Goal: Information Seeking & Learning: Check status

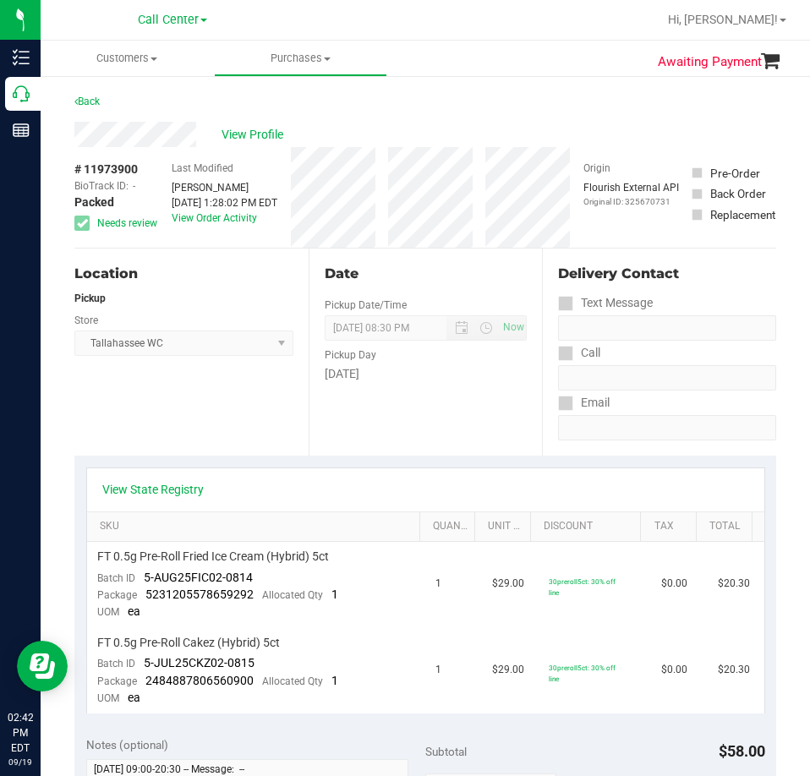
scroll to position [665, 0]
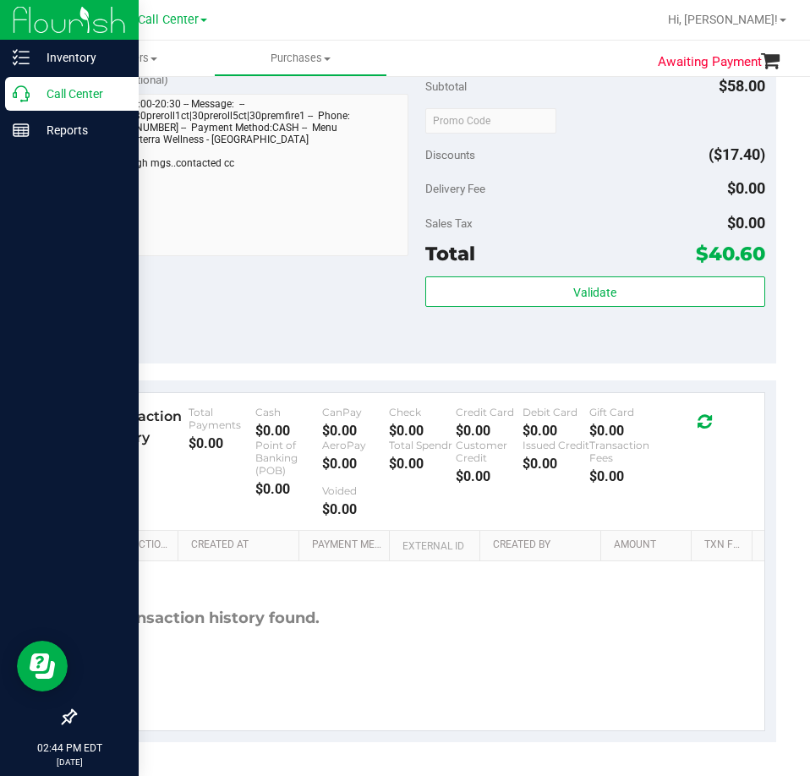
click at [35, 102] on p "Call Center" at bounding box center [80, 94] width 101 height 20
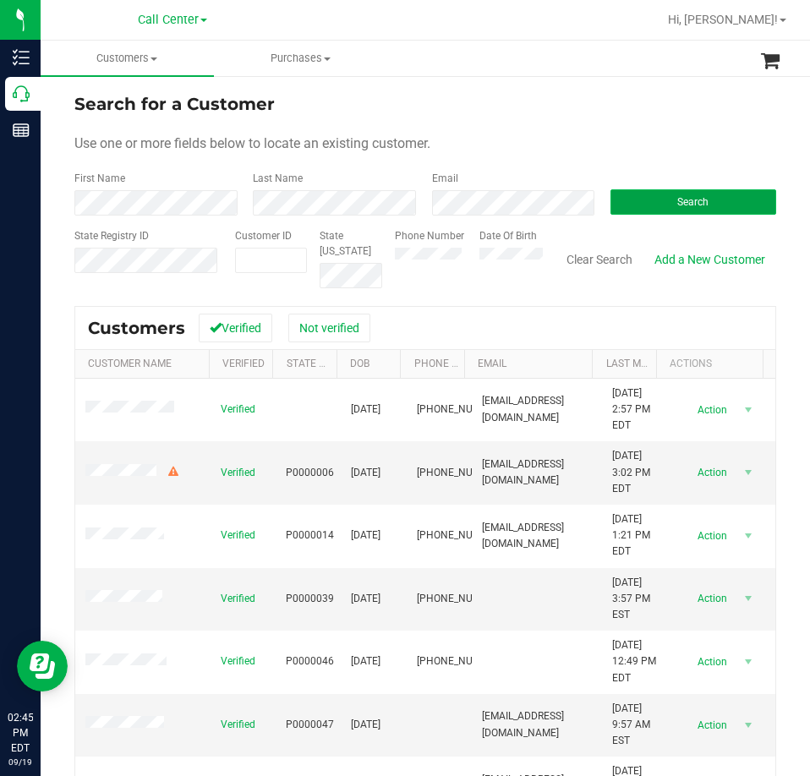
click at [732, 203] on button "Search" at bounding box center [693, 201] width 166 height 25
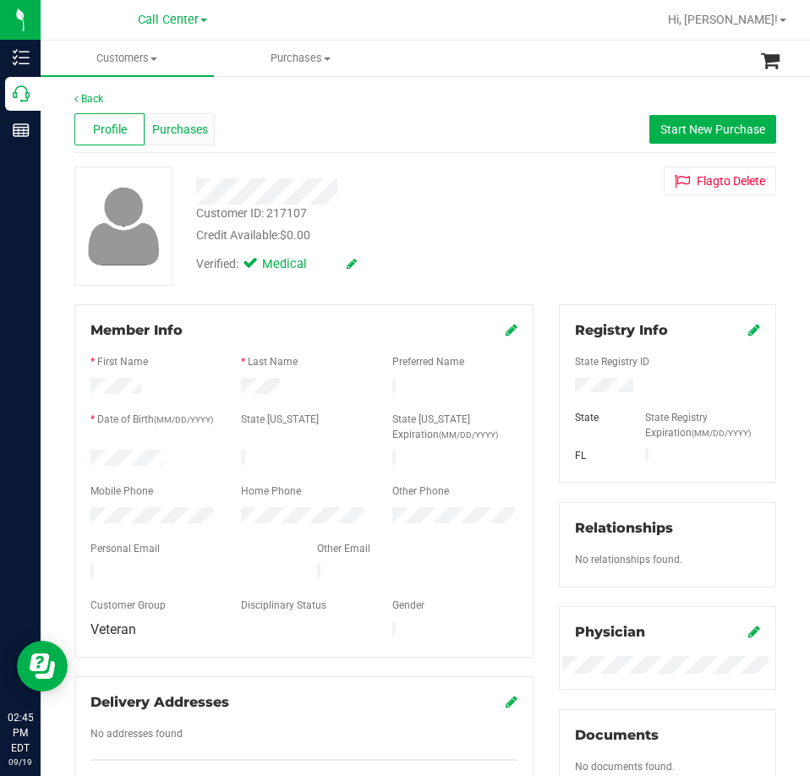
click at [169, 131] on span "Purchases" at bounding box center [180, 130] width 56 height 18
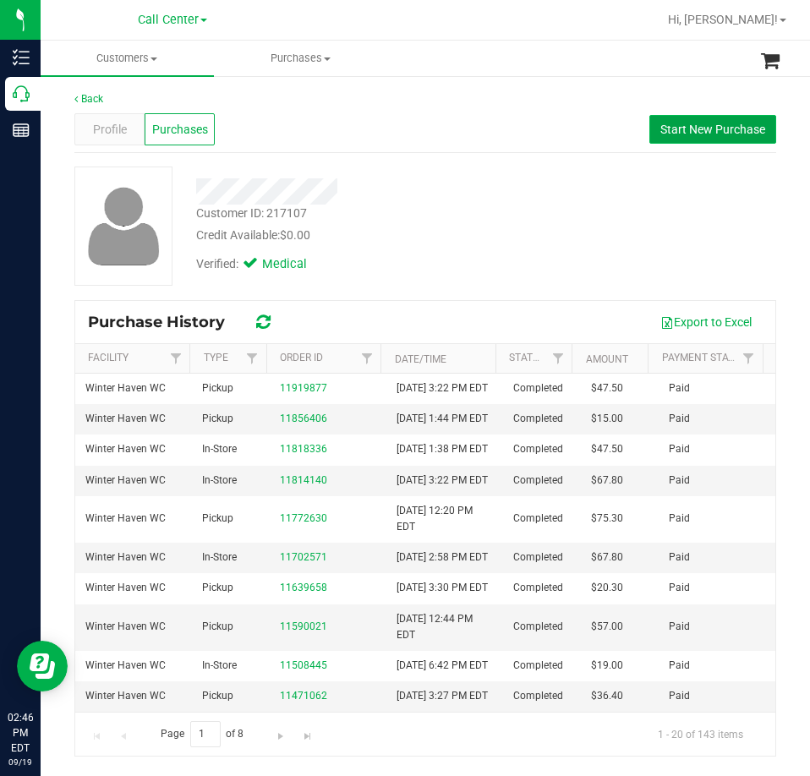
click at [702, 133] on span "Start New Purchase" at bounding box center [712, 130] width 105 height 14
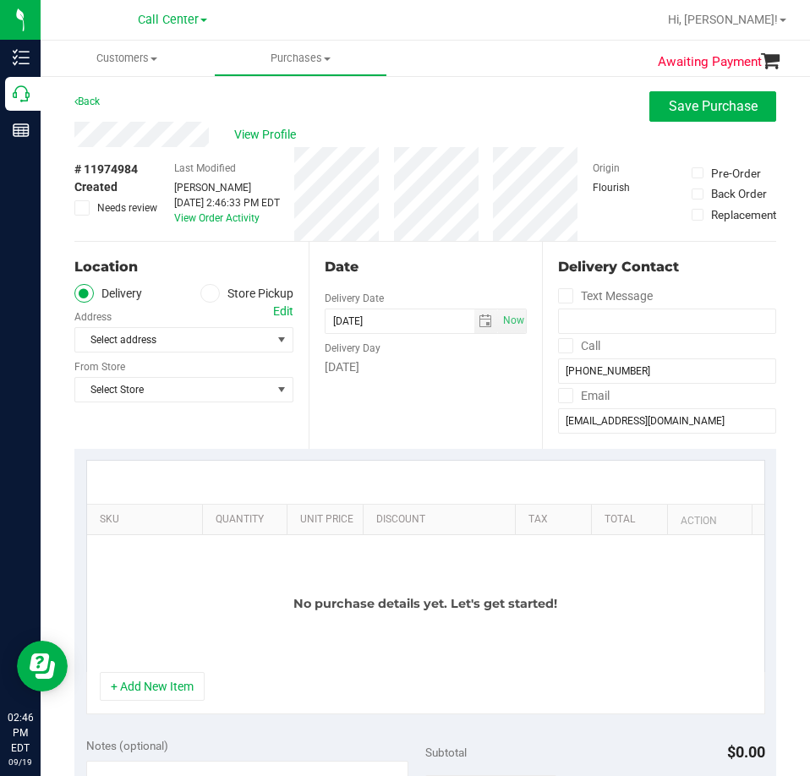
click at [248, 293] on label "Store Pickup" at bounding box center [246, 293] width 93 height 19
click at [0, 0] on input "Store Pickup" at bounding box center [0, 0] width 0 height 0
click at [207, 325] on div "Store" at bounding box center [183, 315] width 219 height 25
click at [186, 340] on span "Select Store" at bounding box center [173, 340] width 196 height 24
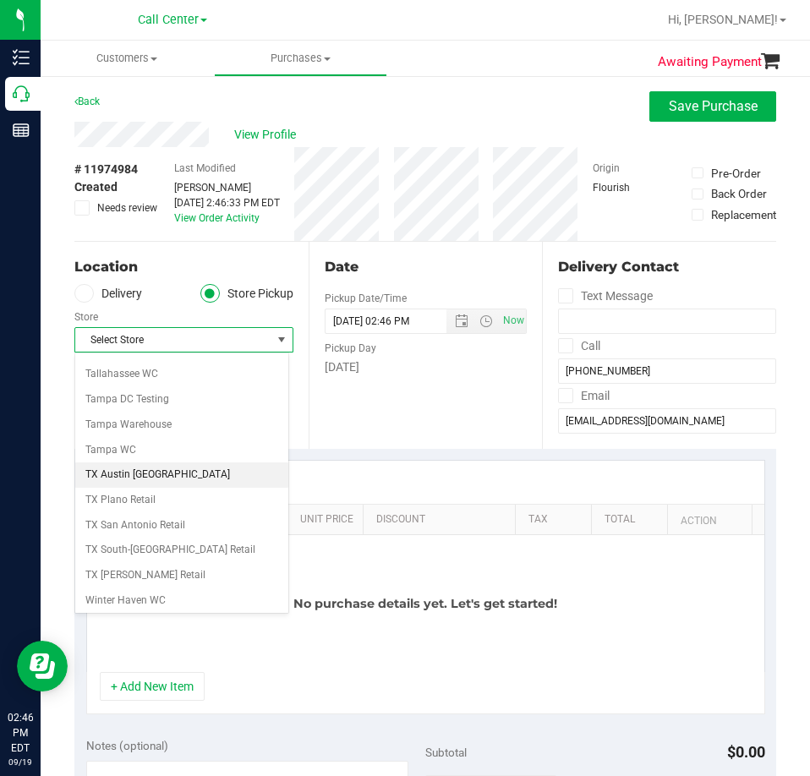
scroll to position [1228, 0]
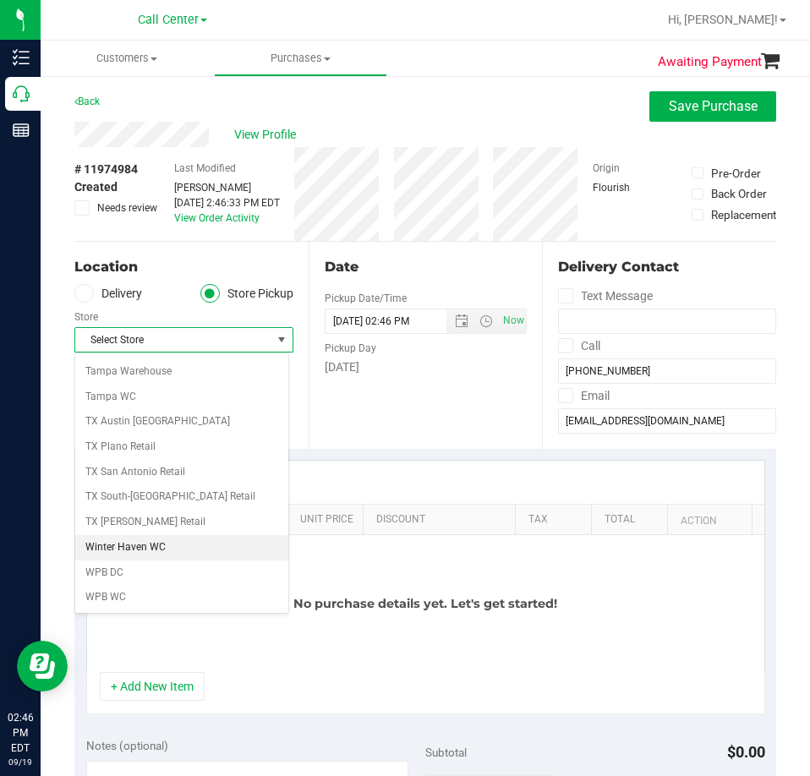
click at [148, 545] on li "Winter Haven WC" at bounding box center [181, 547] width 213 height 25
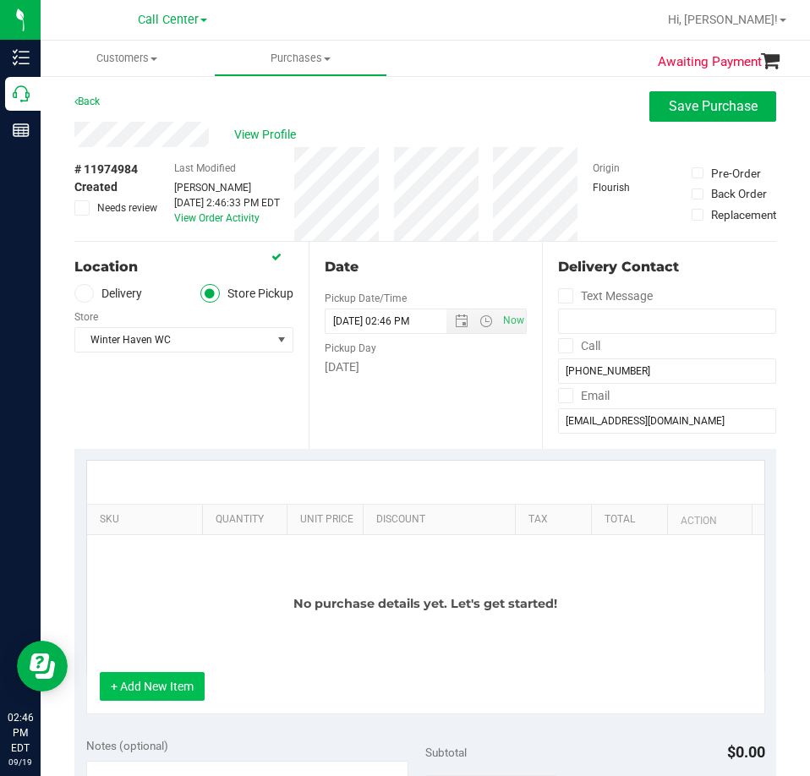
click at [174, 689] on button "+ Add New Item" at bounding box center [152, 686] width 105 height 29
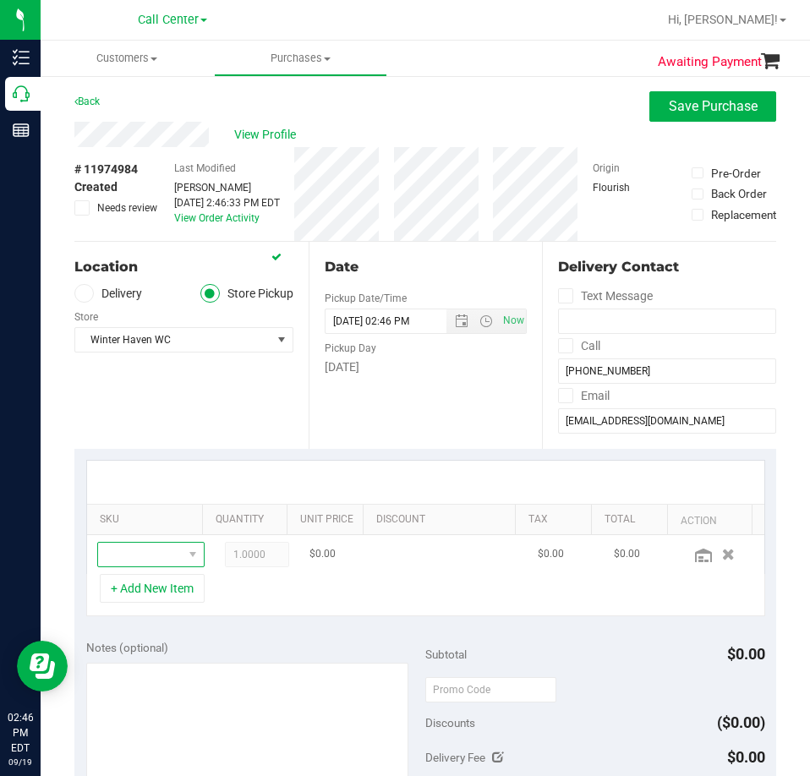
click at [153, 555] on span "NO DATA FOUND" at bounding box center [140, 555] width 85 height 24
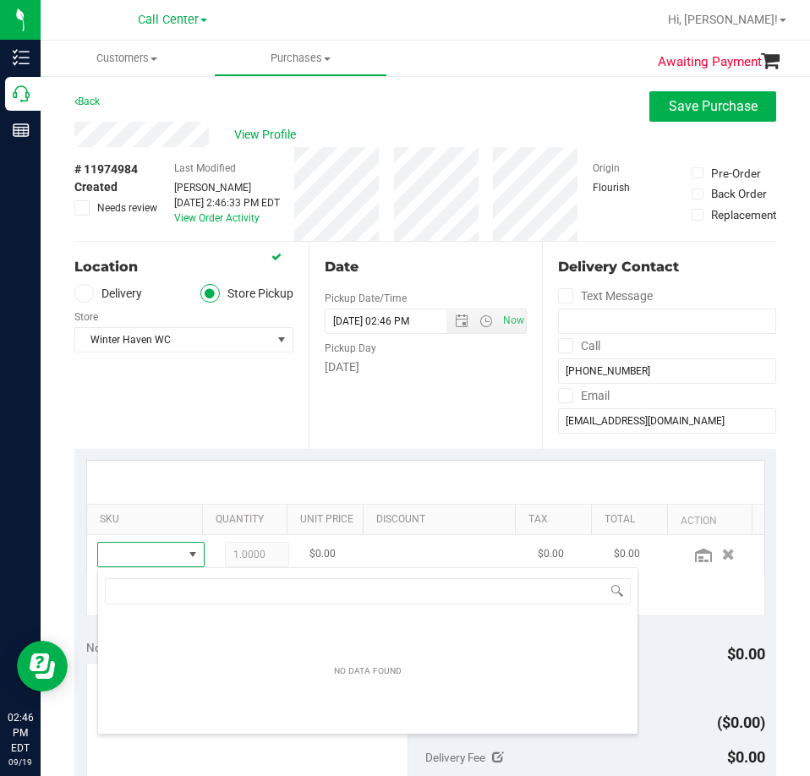
scroll to position [25, 69]
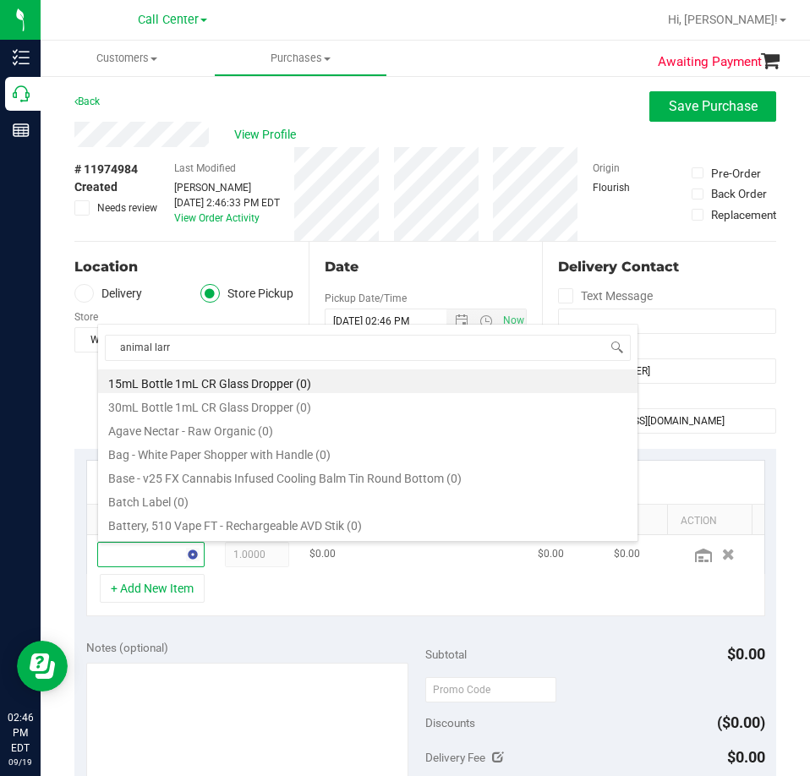
type input "animal [PERSON_NAME]"
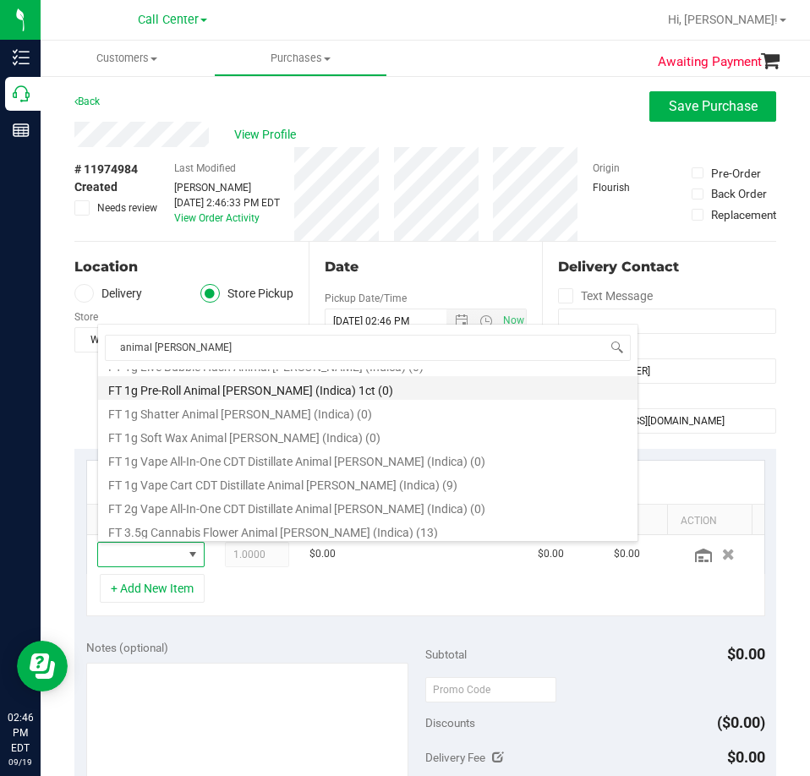
scroll to position [169, 0]
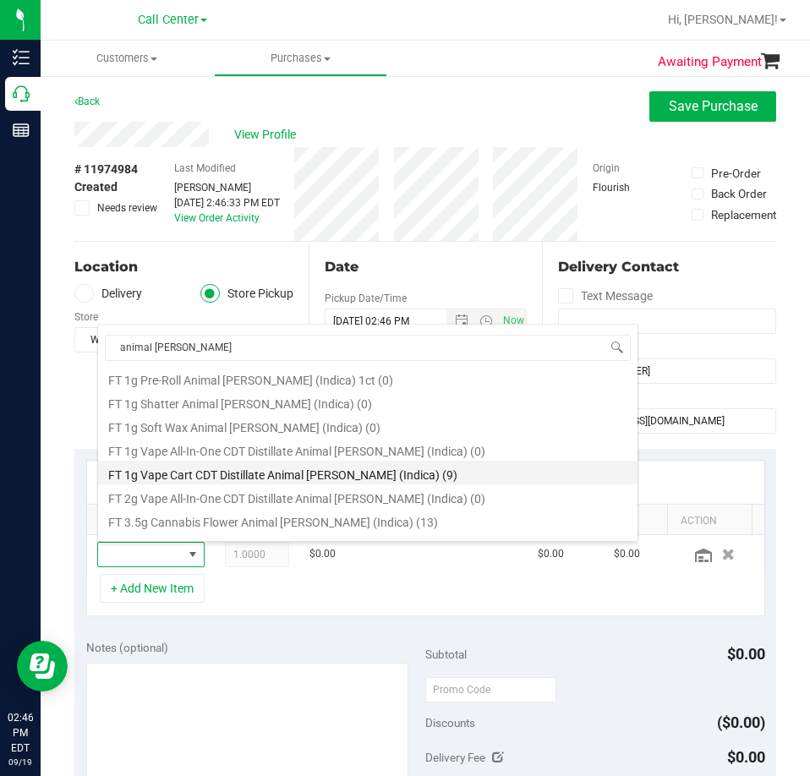
click at [299, 475] on li "FT 1g Vape Cart CDT Distillate Animal [PERSON_NAME] (Indica) (9)" at bounding box center [367, 473] width 539 height 24
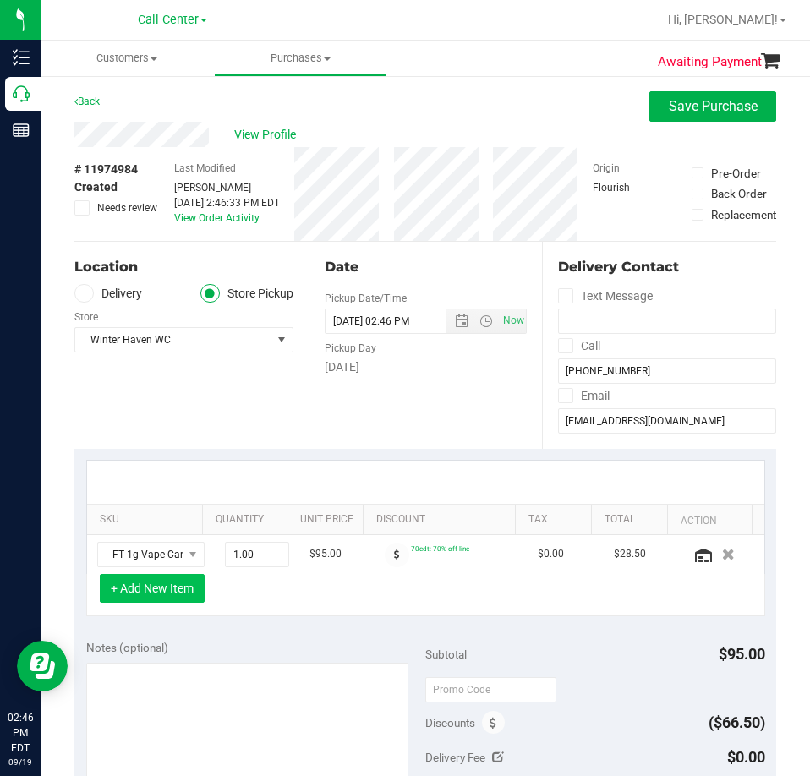
click at [156, 586] on button "+ Add New Item" at bounding box center [152, 588] width 105 height 29
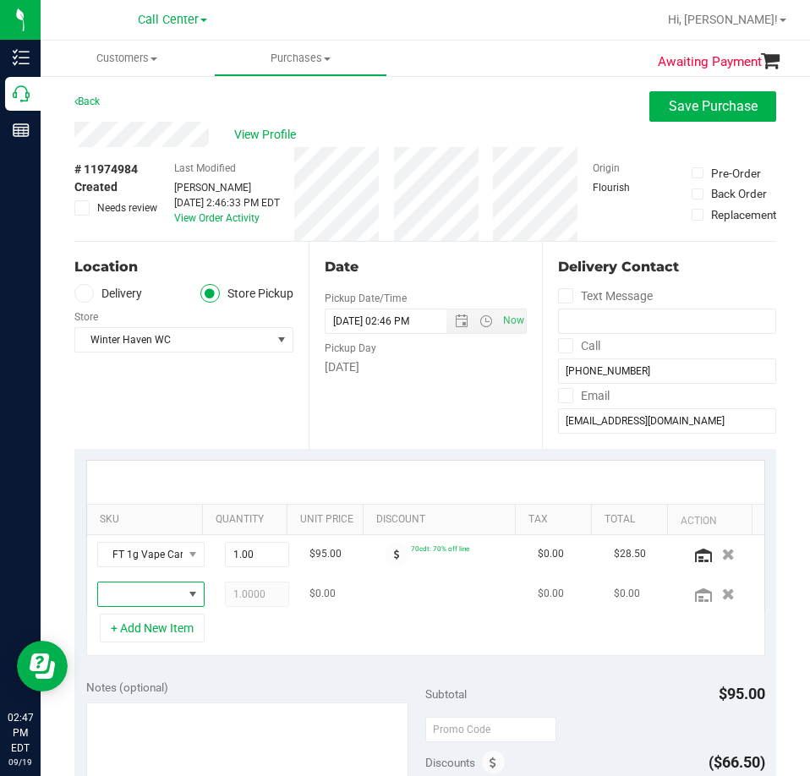
click at [182, 584] on span "NO DATA FOUND" at bounding box center [192, 594] width 21 height 24
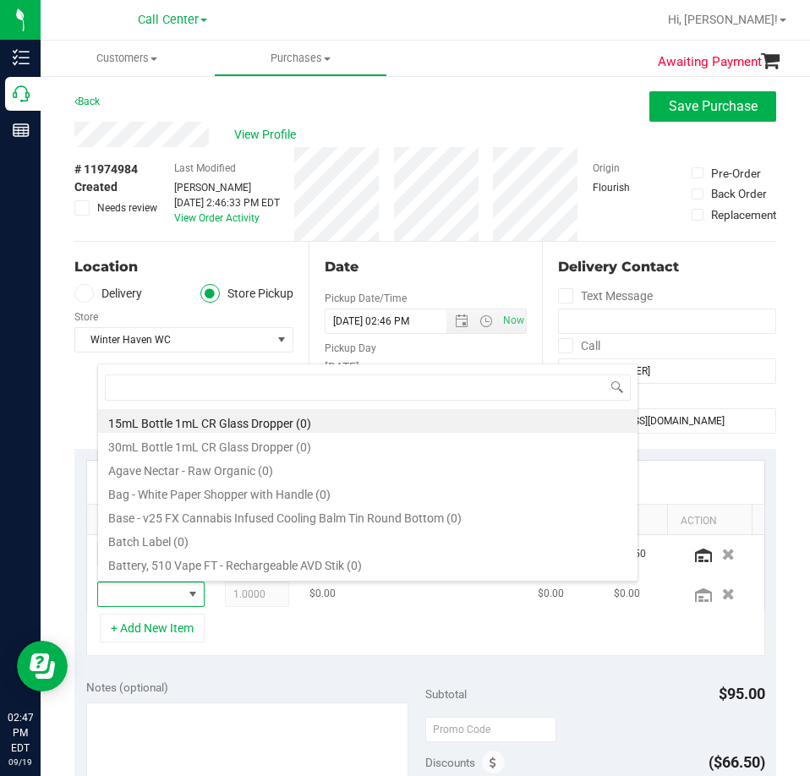
scroll to position [25, 69]
type input "pkt"
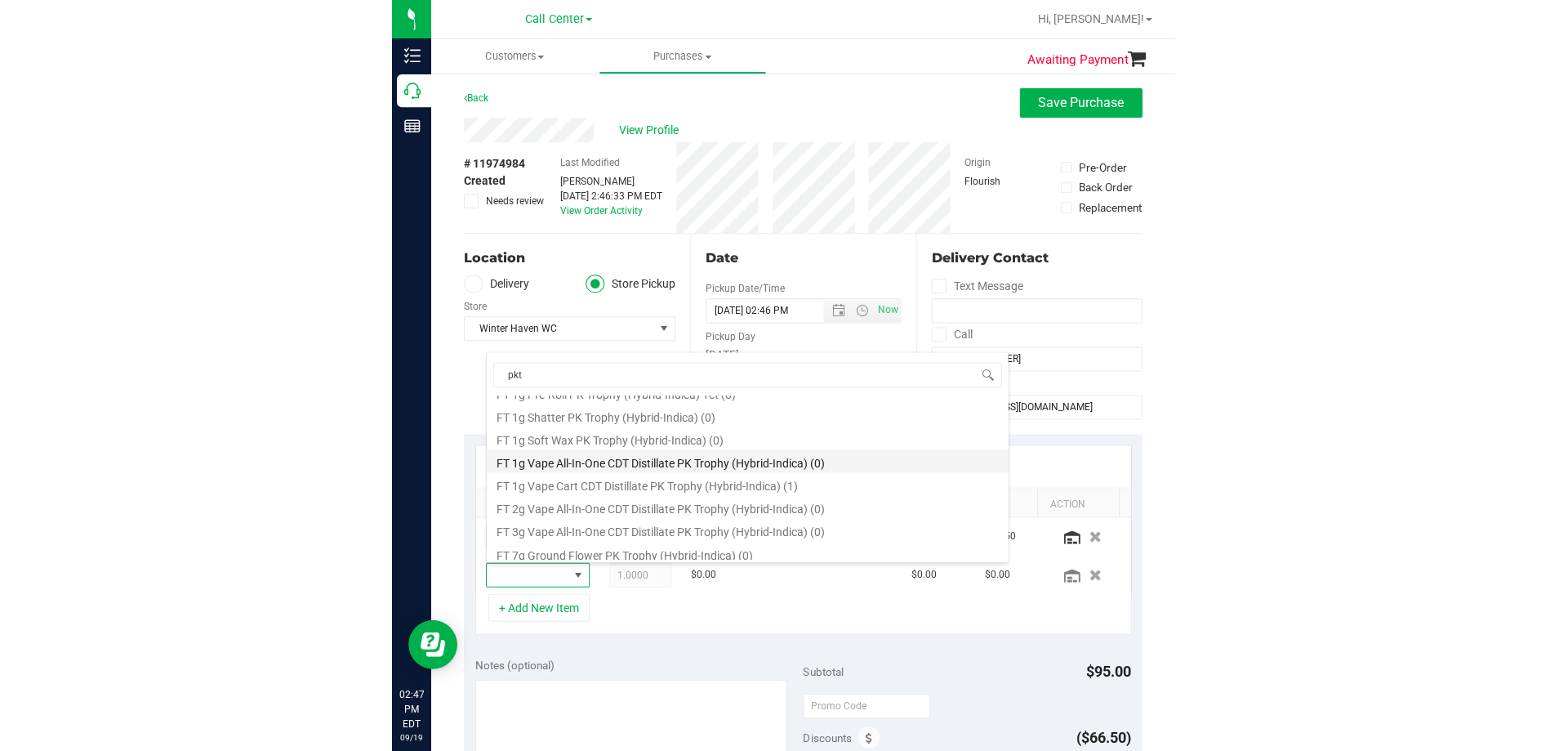
scroll to position [246, 0]
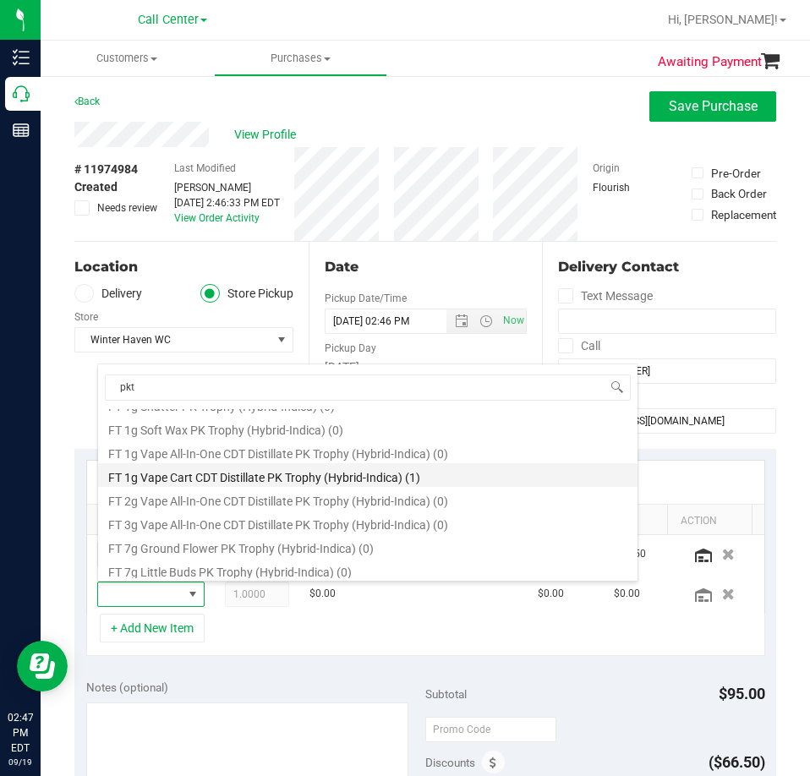
click at [258, 478] on li "FT 1g Vape Cart CDT Distillate PK Trophy (Hybrid-Indica) (1)" at bounding box center [367, 475] width 539 height 24
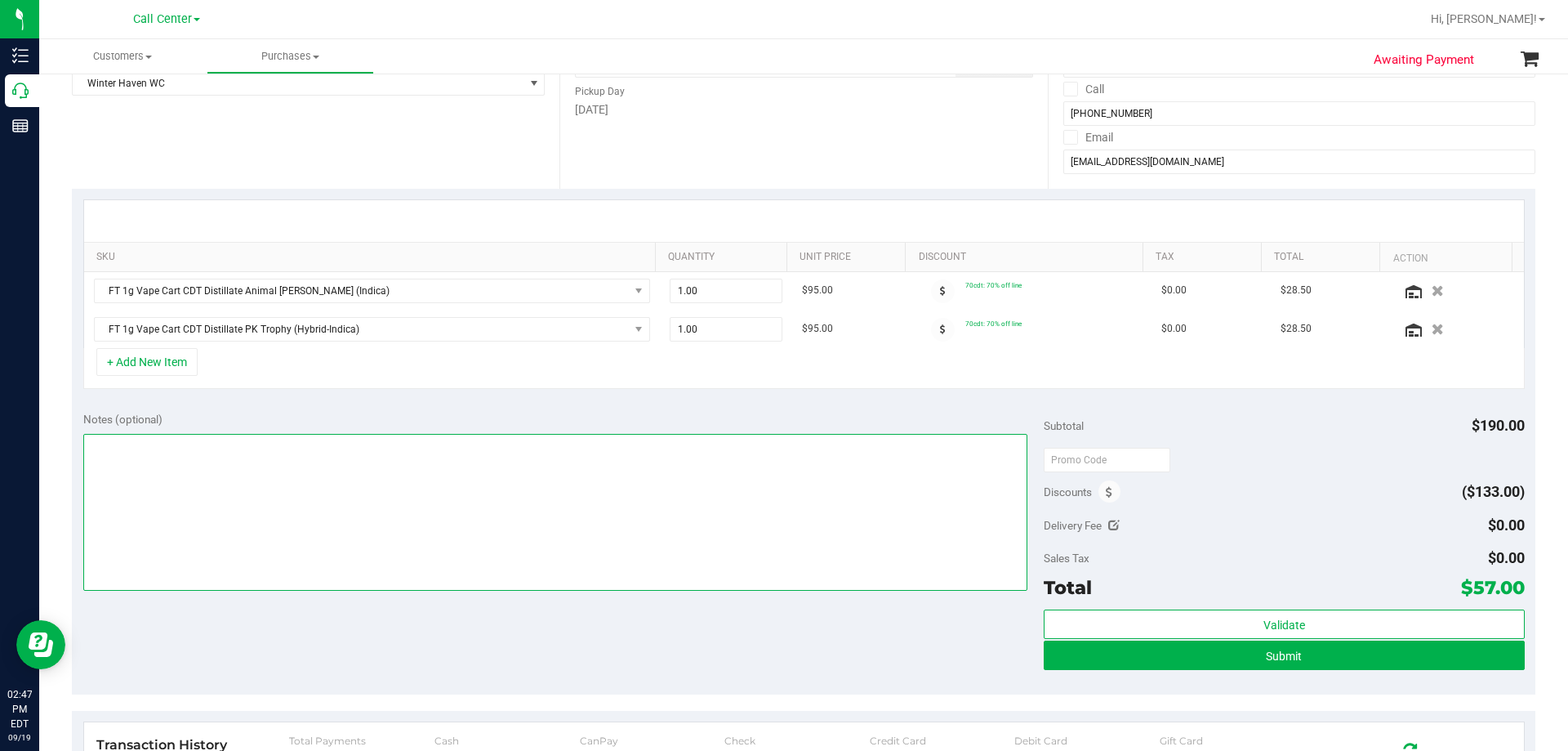
click at [369, 462] on textarea at bounding box center [556, 512] width 945 height 157
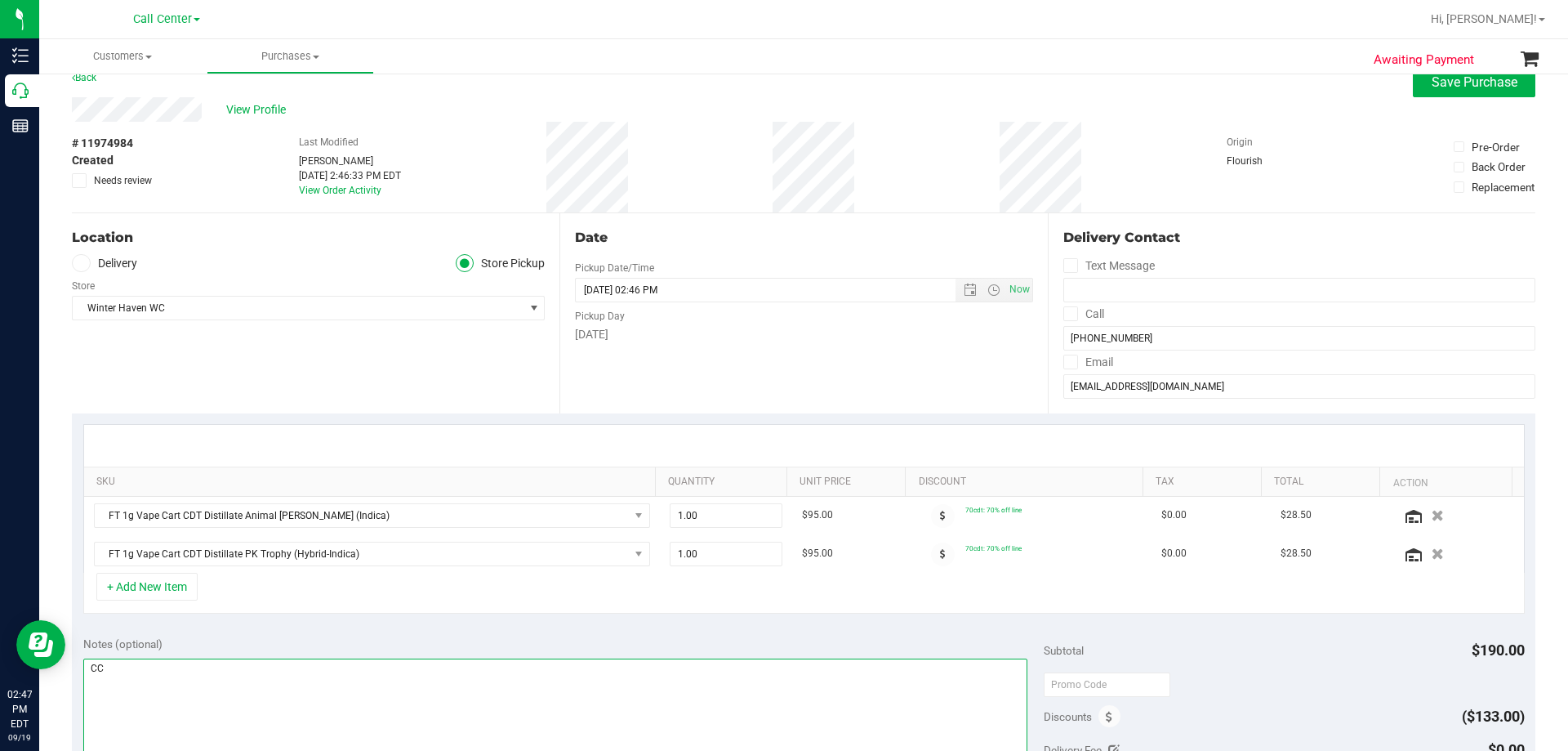
scroll to position [0, 0]
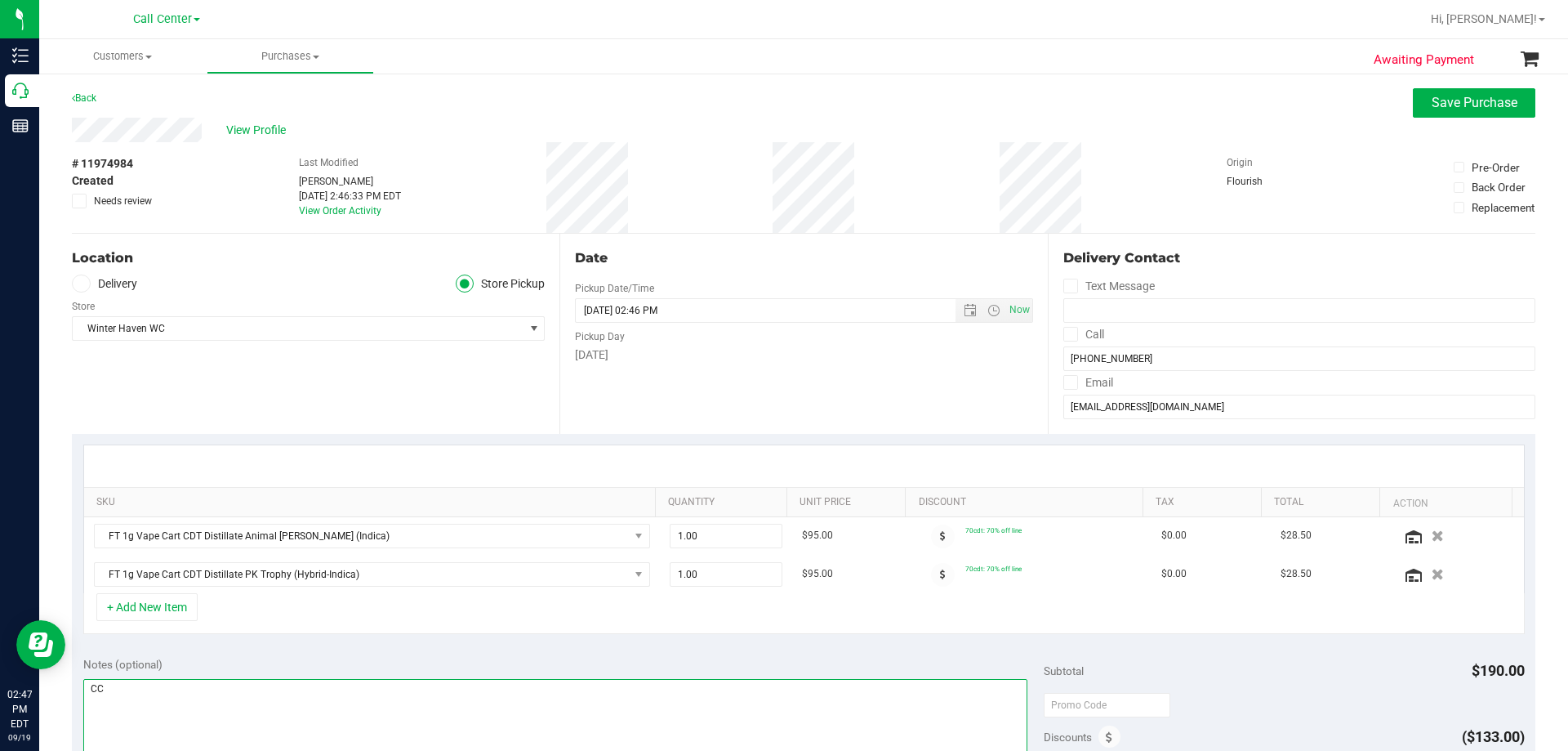
type textarea "CC"
drag, startPoint x: 1228, startPoint y: 202, endPoint x: 1301, endPoint y: 320, distance: 138.8
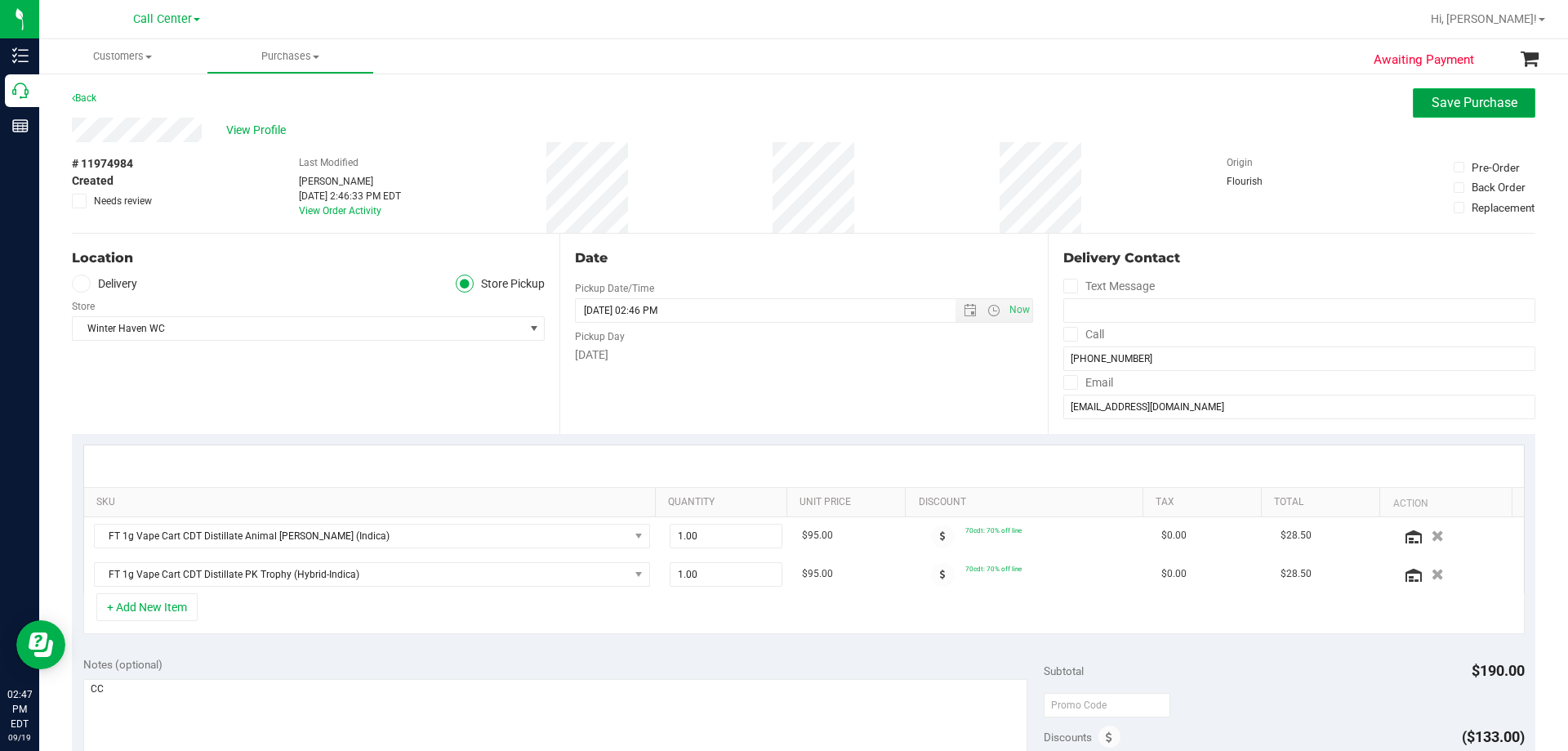
drag, startPoint x: 1301, startPoint y: 320, endPoint x: 1480, endPoint y: 99, distance: 284.4
click at [782, 99] on span "Save Purchase" at bounding box center [1474, 102] width 86 height 15
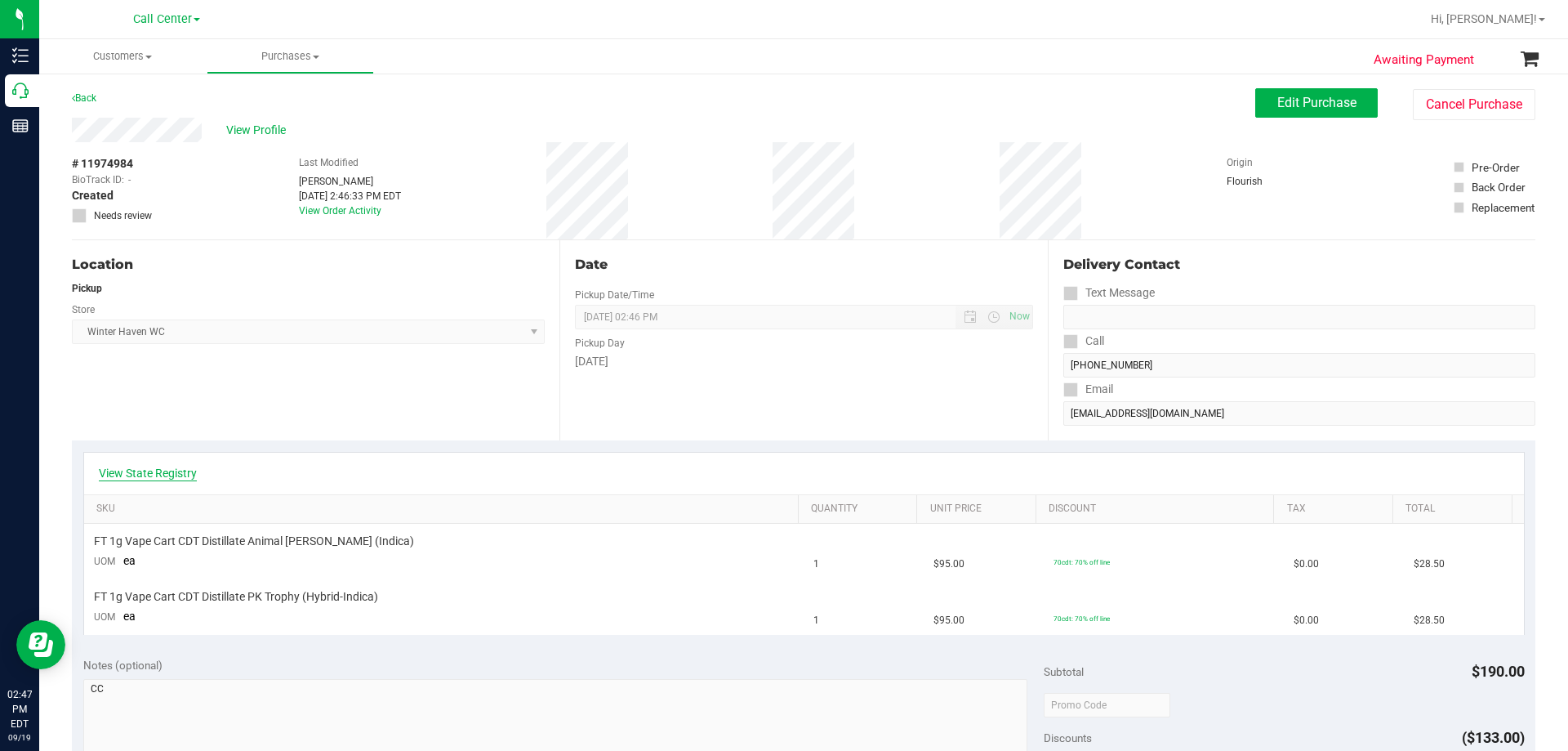
click at [153, 468] on link "View State Registry" at bounding box center [147, 473] width 98 height 16
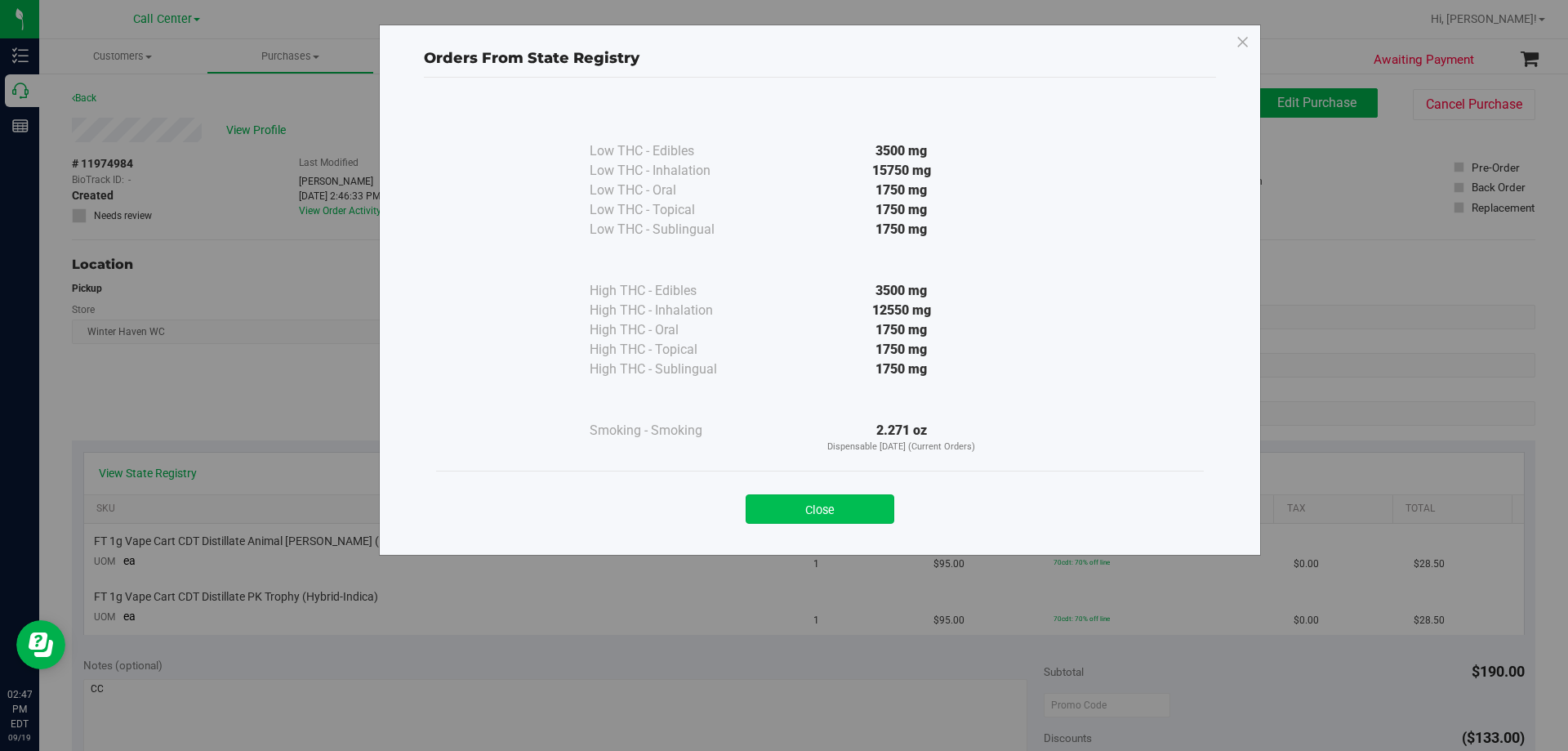
click at [782, 513] on button "Close" at bounding box center [820, 508] width 149 height 29
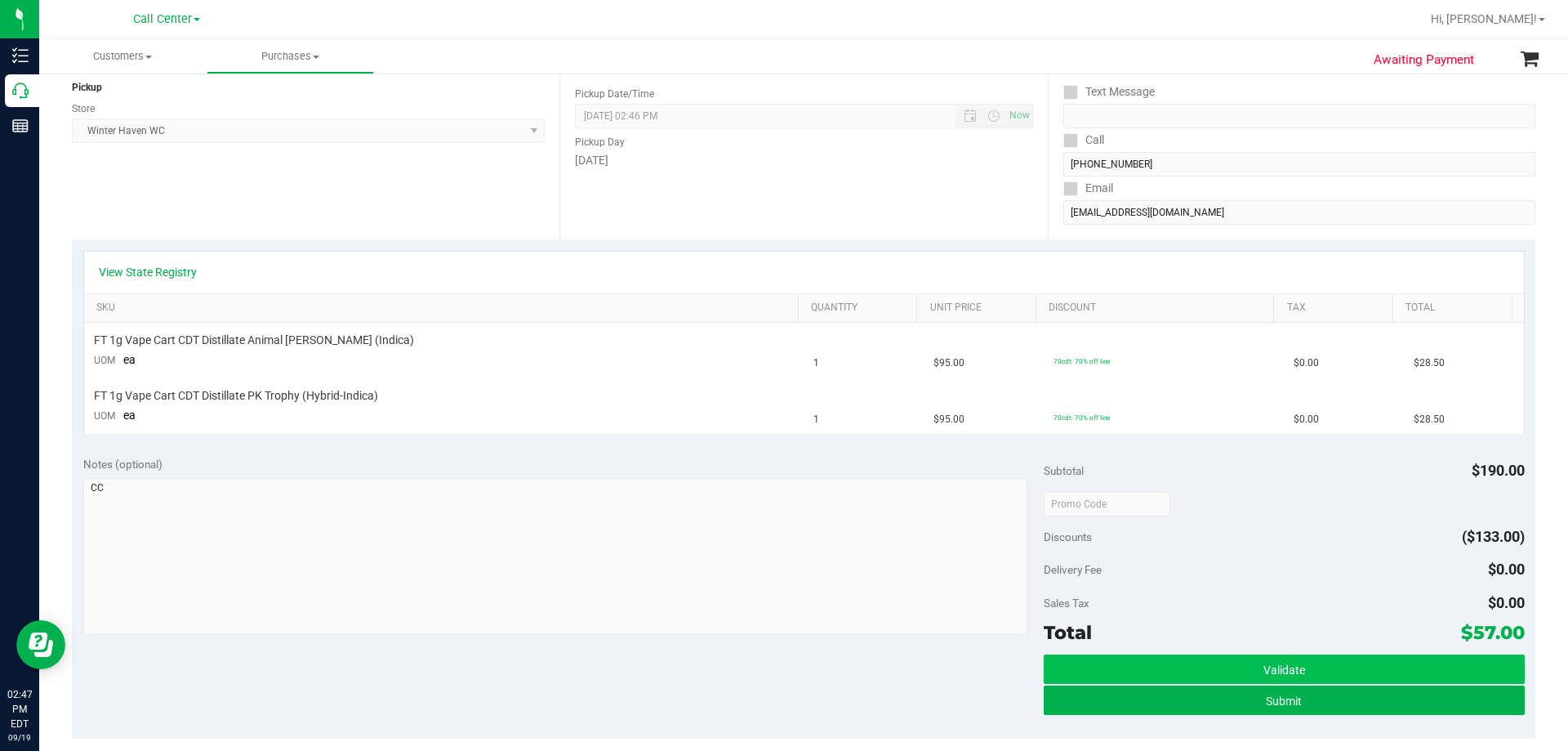
scroll to position [490, 0]
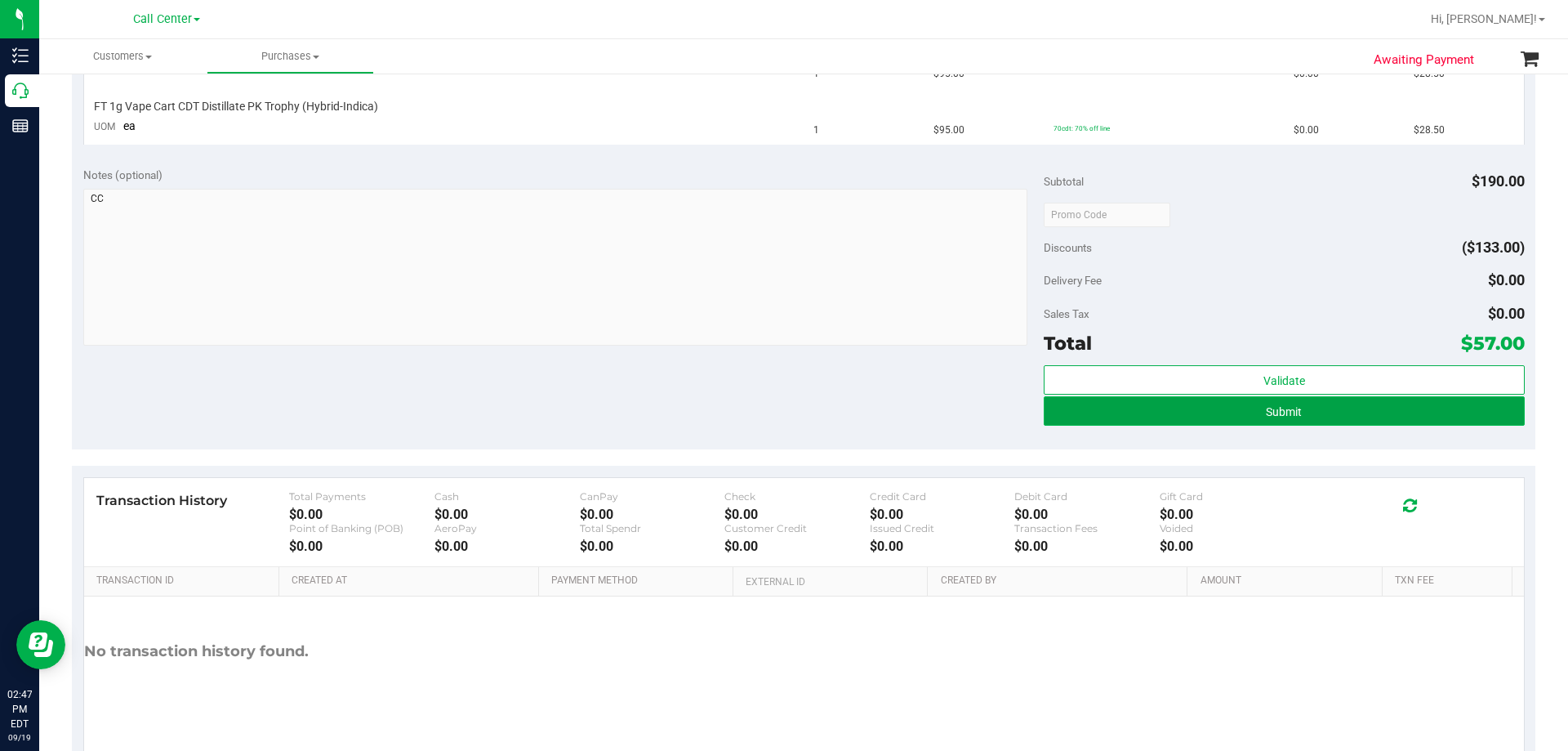
click at [782, 410] on button "Submit" at bounding box center [1283, 411] width 480 height 29
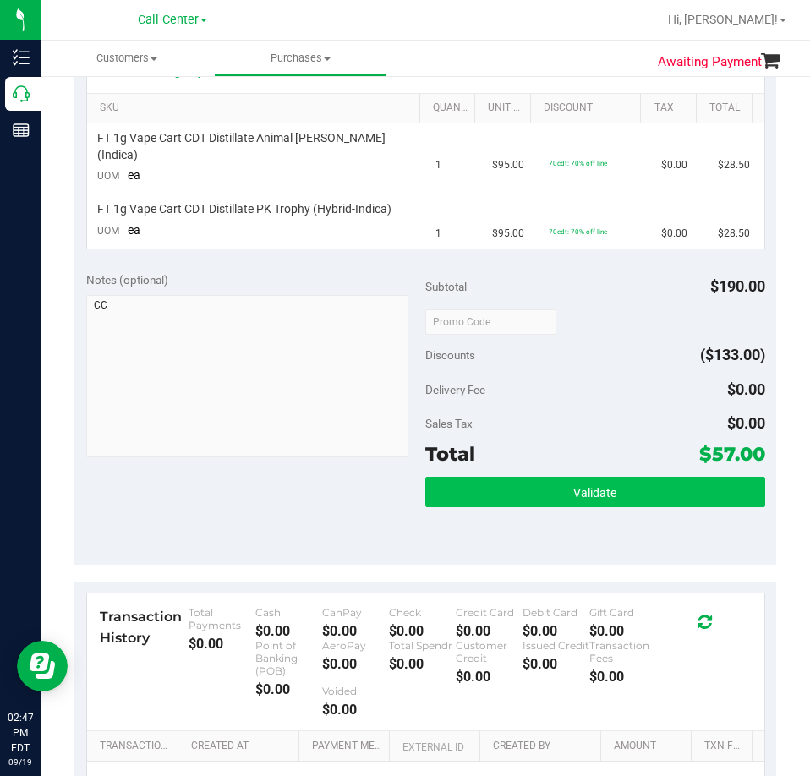
scroll to position [423, 0]
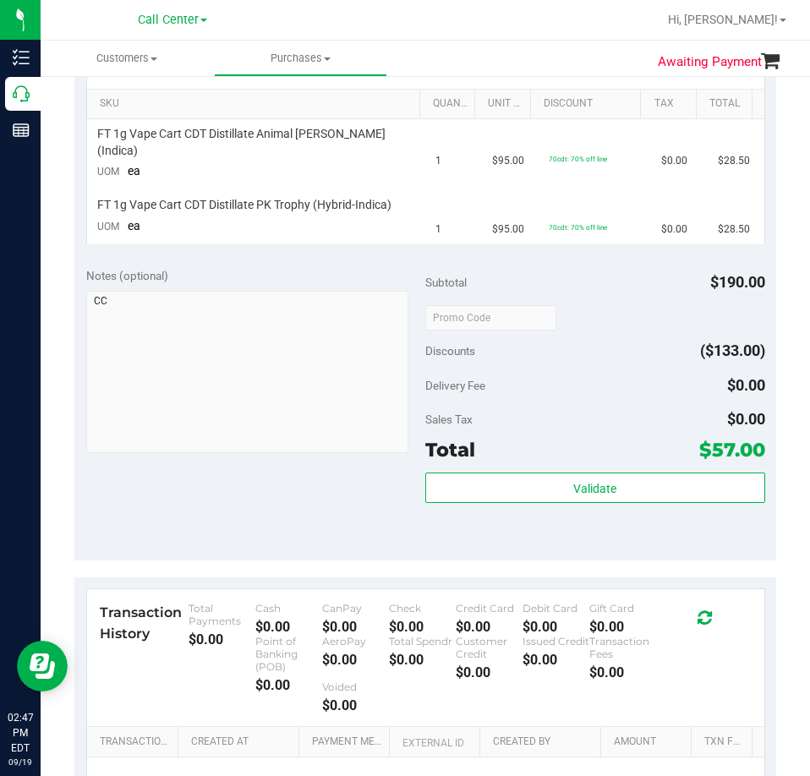
click at [720, 441] on span "$57.00" at bounding box center [732, 450] width 66 height 24
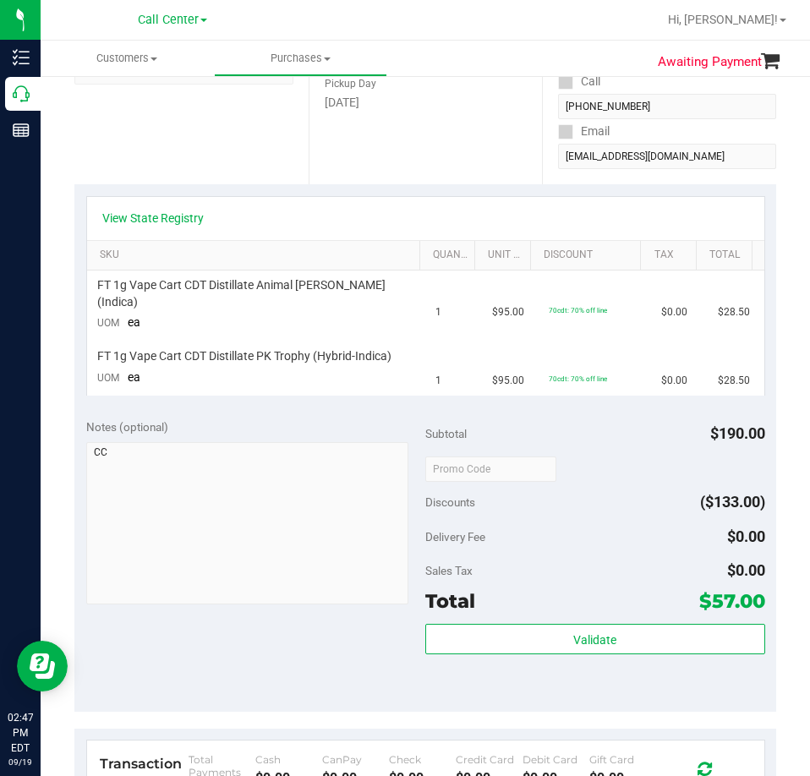
scroll to position [0, 0]
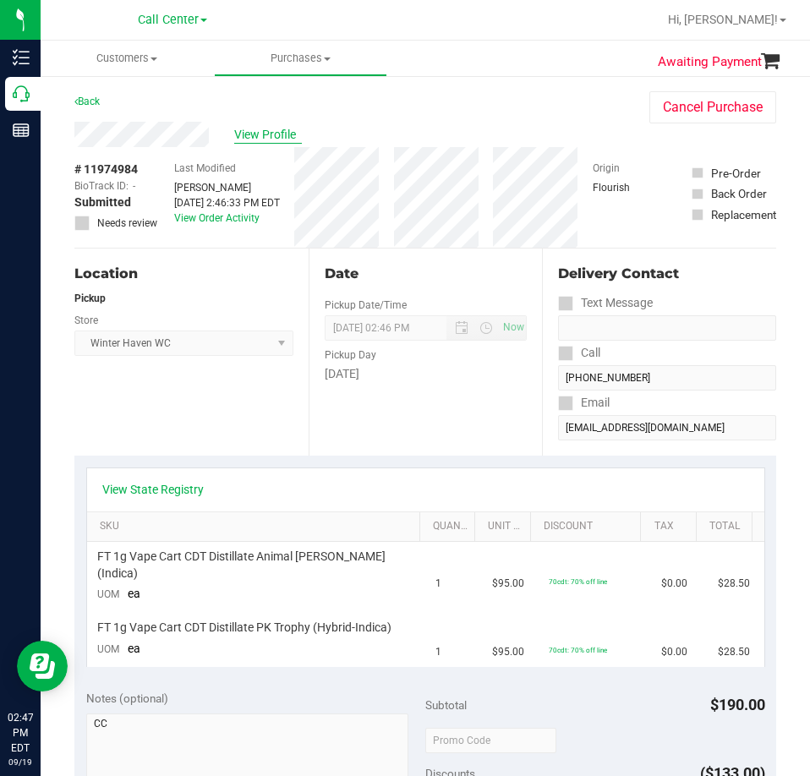
click at [259, 130] on span "View Profile" at bounding box center [268, 135] width 68 height 18
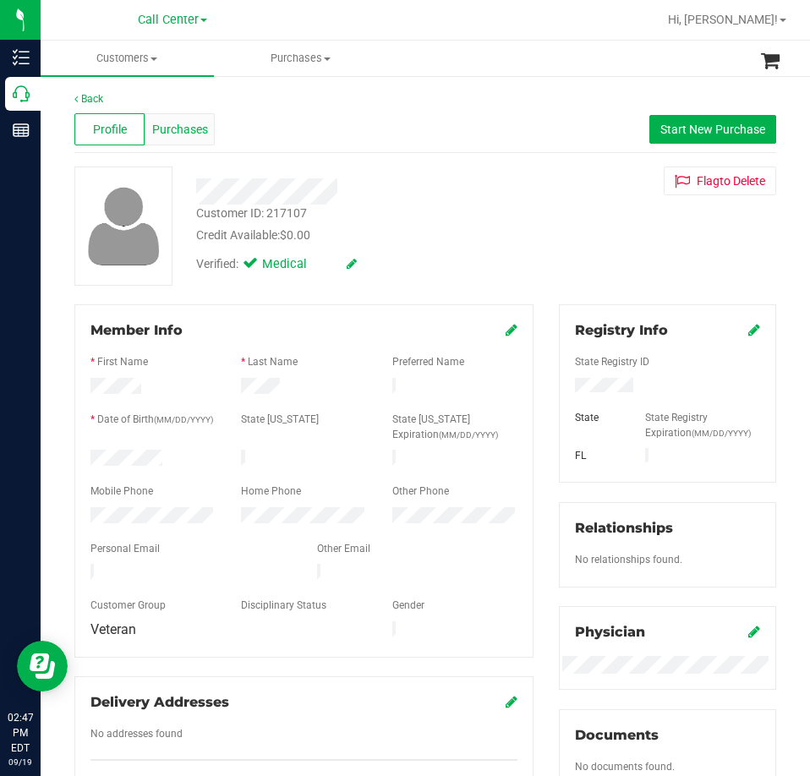
click at [178, 134] on span "Purchases" at bounding box center [180, 130] width 56 height 18
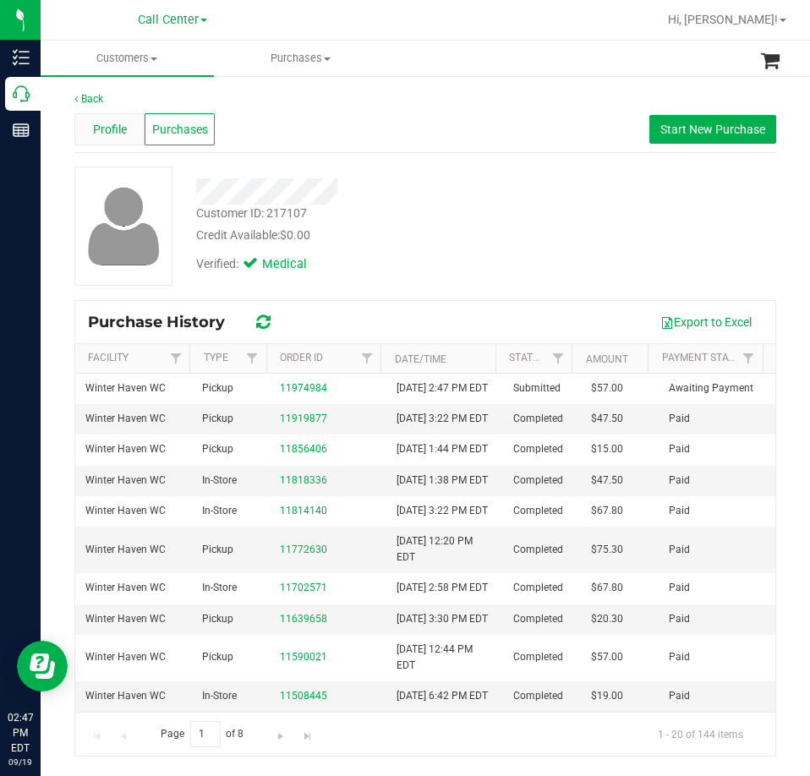
click at [102, 134] on span "Profile" at bounding box center [110, 130] width 34 height 18
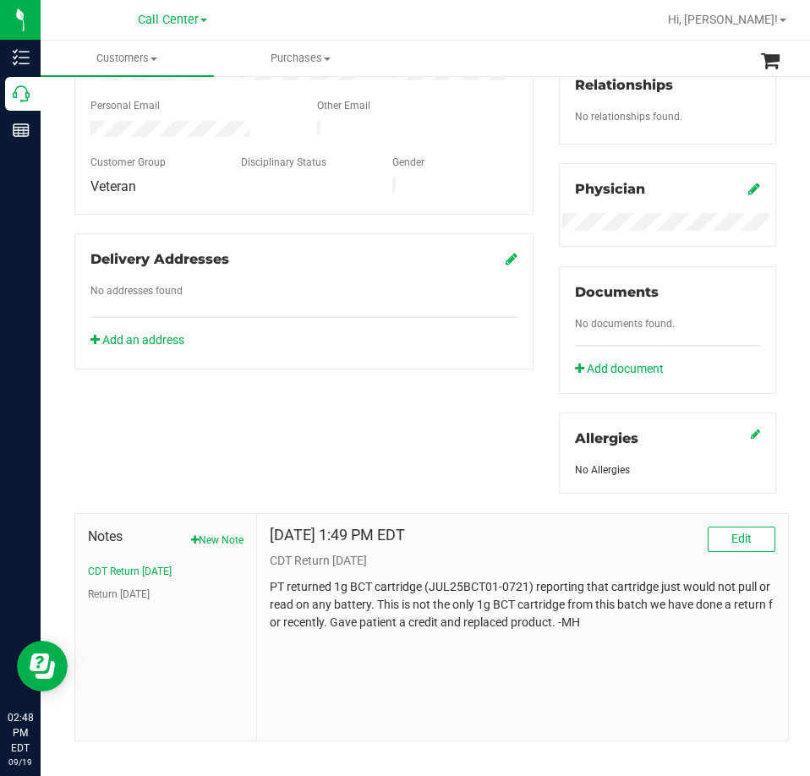
scroll to position [462, 0]
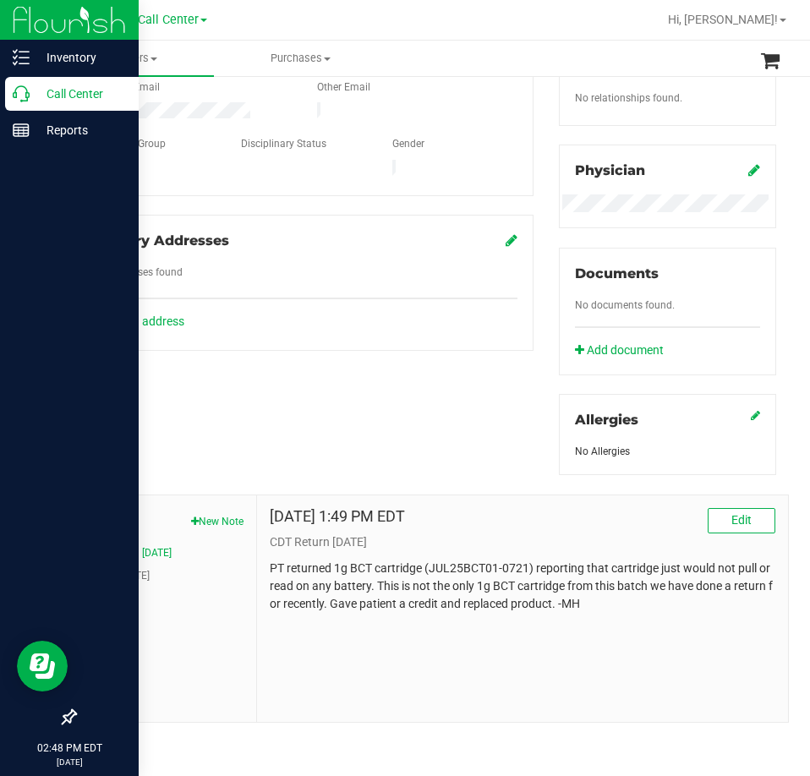
click at [35, 92] on p "Call Center" at bounding box center [80, 94] width 101 height 20
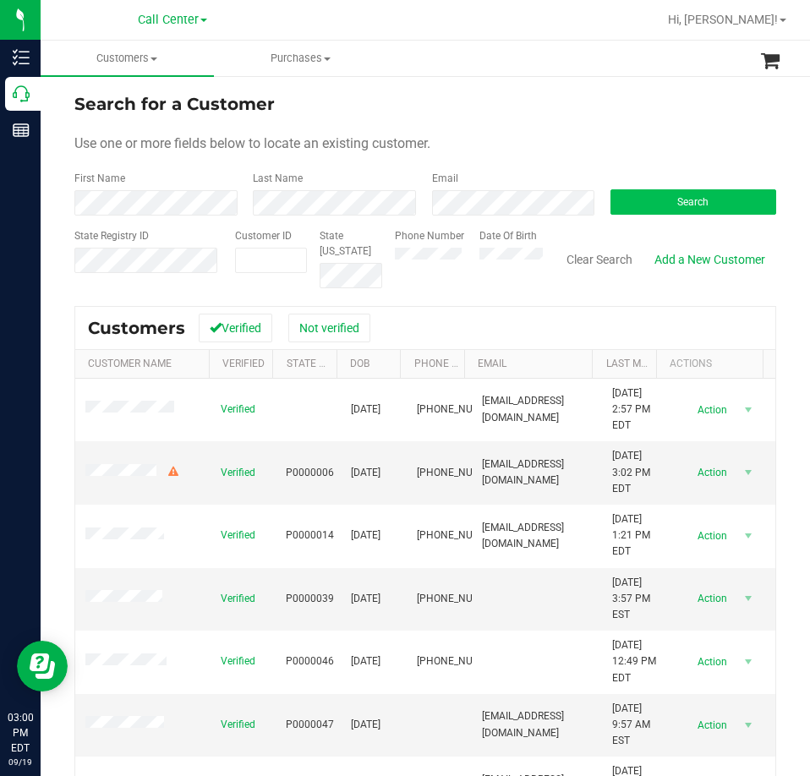
drag, startPoint x: 566, startPoint y: 222, endPoint x: 609, endPoint y: 213, distance: 44.9
click at [578, 221] on form "Search for a Customer Use one or more fields below to locate an existing custom…" at bounding box center [425, 189] width 702 height 197
click at [617, 211] on button "Search" at bounding box center [693, 201] width 166 height 25
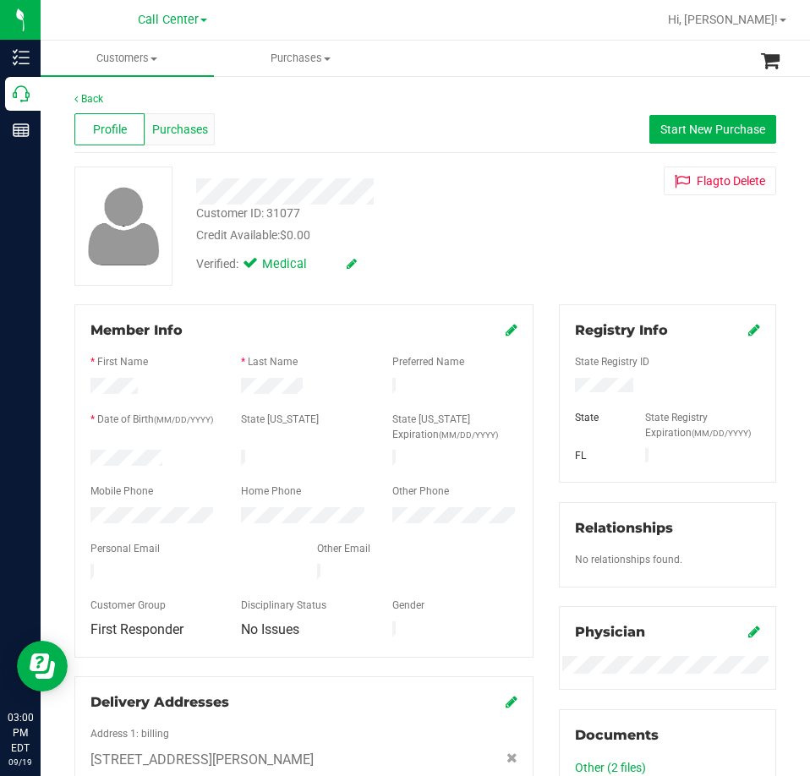
click at [179, 126] on span "Purchases" at bounding box center [180, 130] width 56 height 18
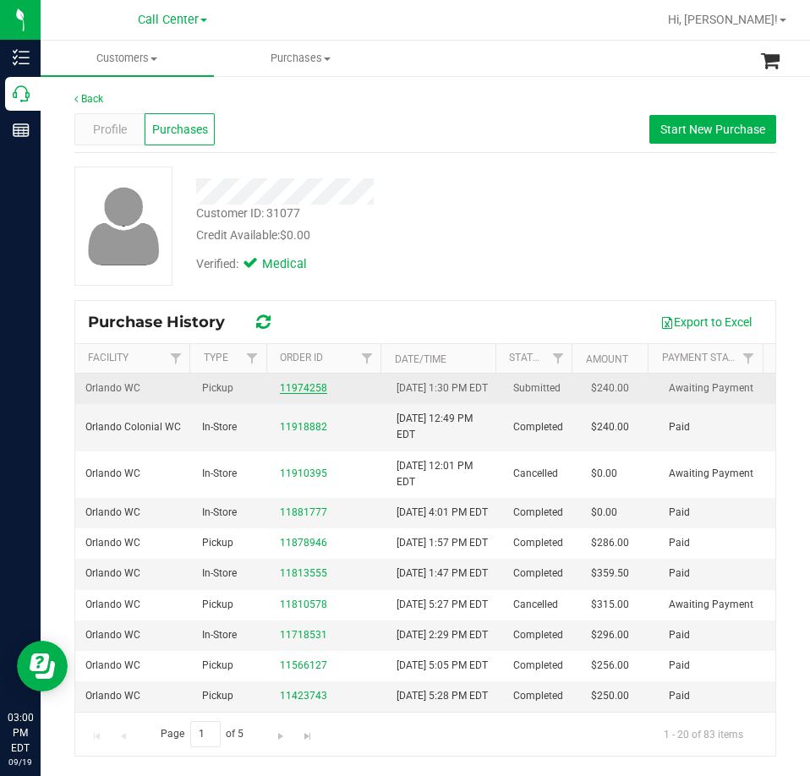
click at [310, 394] on link "11974258" at bounding box center [303, 388] width 47 height 12
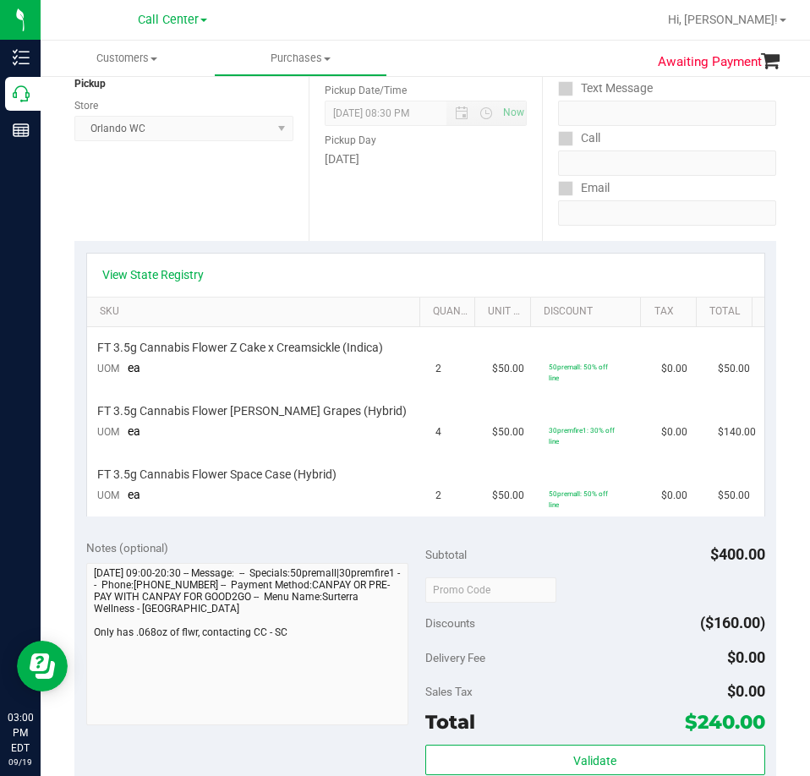
scroll to position [254, 0]
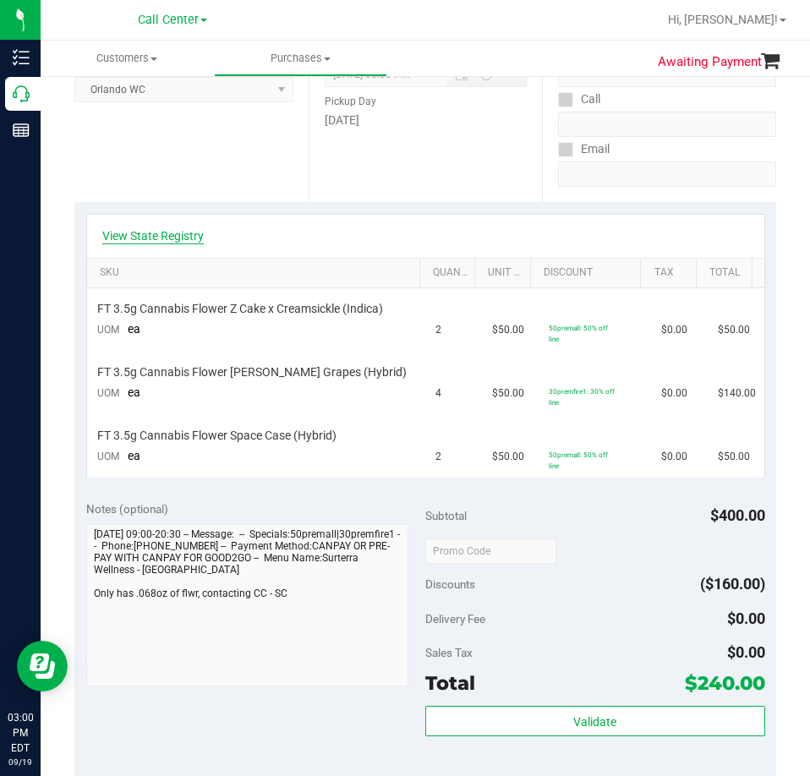
click at [169, 238] on link "View State Registry" at bounding box center [152, 235] width 101 height 17
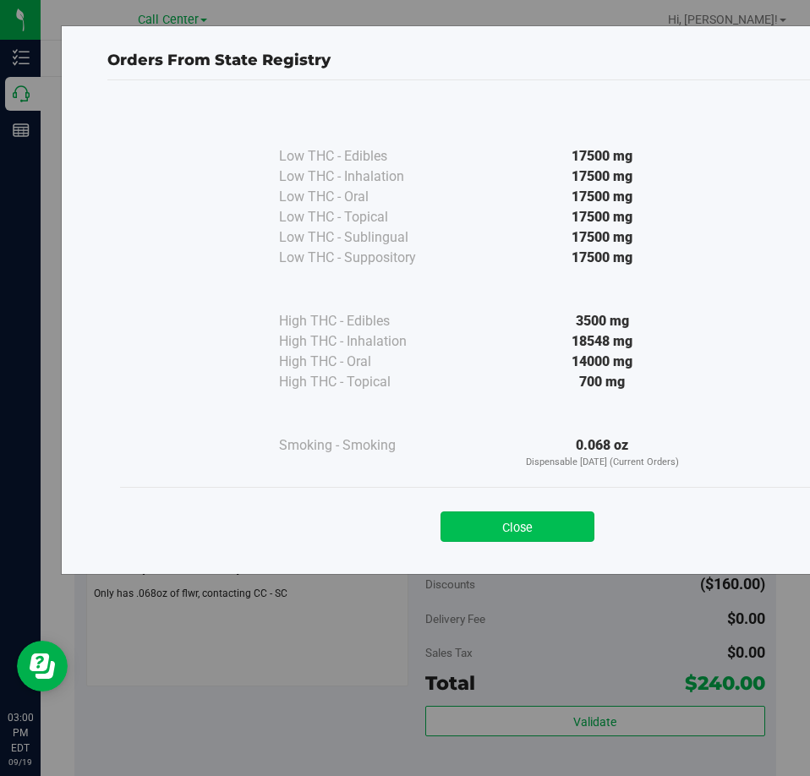
click at [533, 531] on button "Close" at bounding box center [517, 526] width 154 height 30
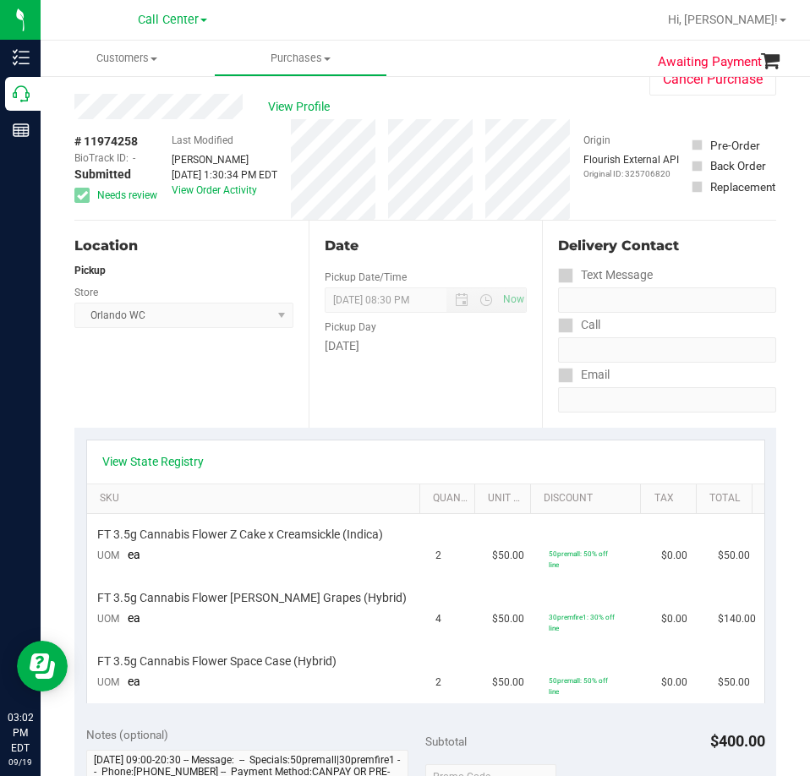
scroll to position [0, 0]
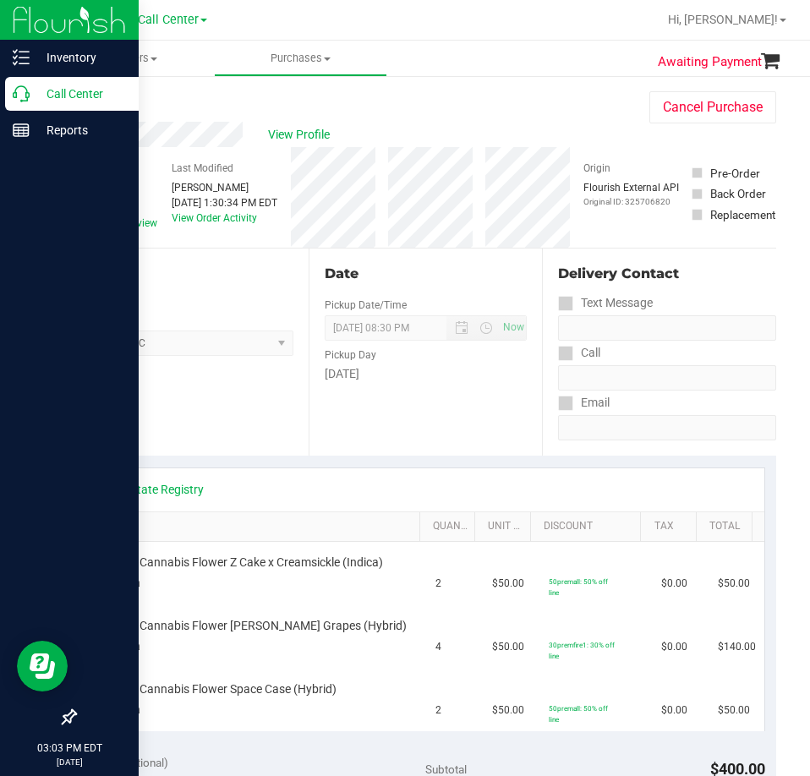
click at [12, 99] on div "Call Center" at bounding box center [72, 94] width 134 height 34
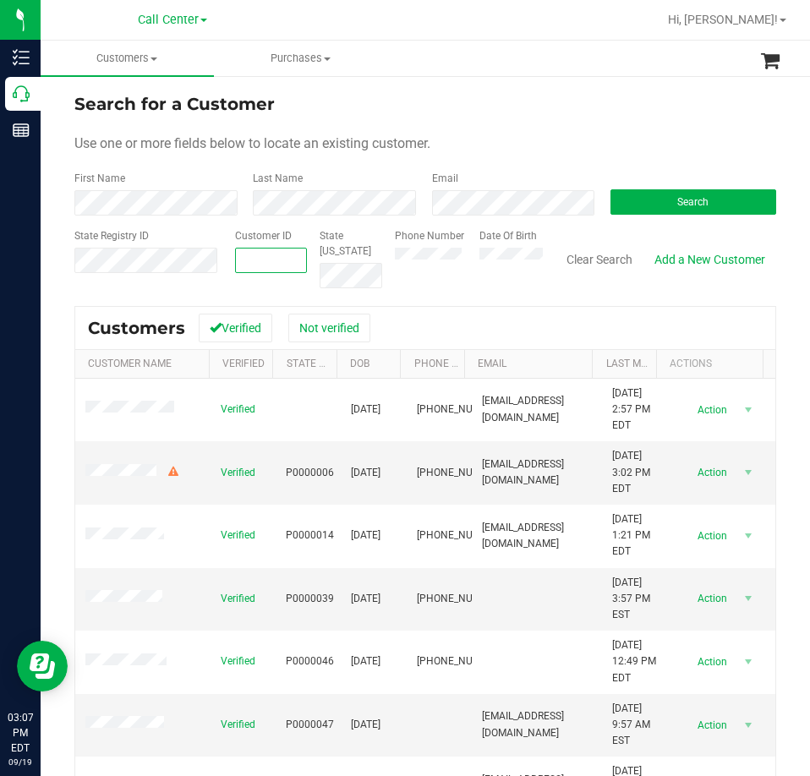
paste input "1567498"
type input "1567498"
click at [641, 206] on button "Search" at bounding box center [693, 201] width 166 height 25
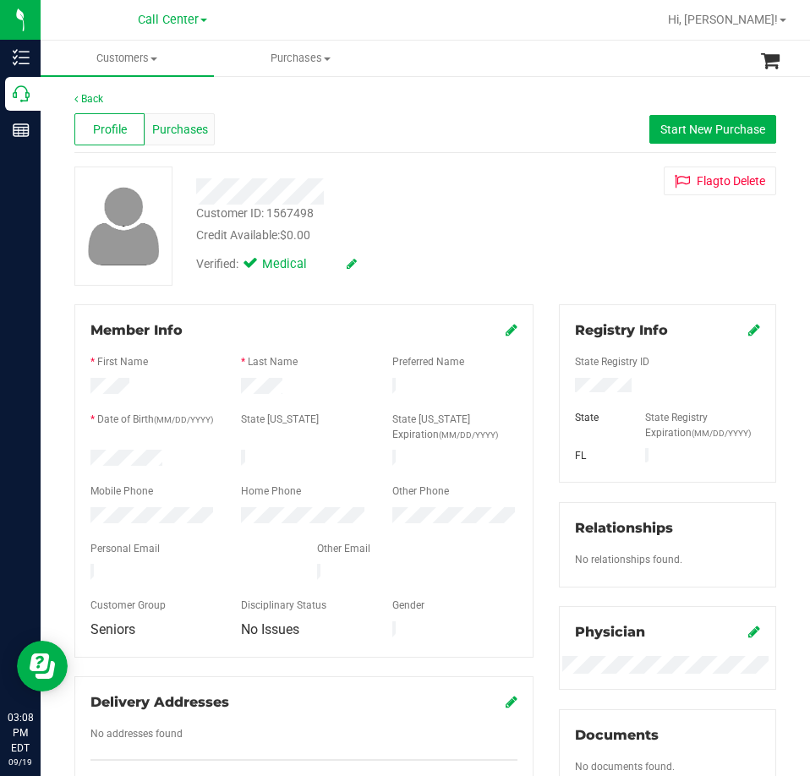
click at [202, 121] on span "Purchases" at bounding box center [180, 130] width 56 height 18
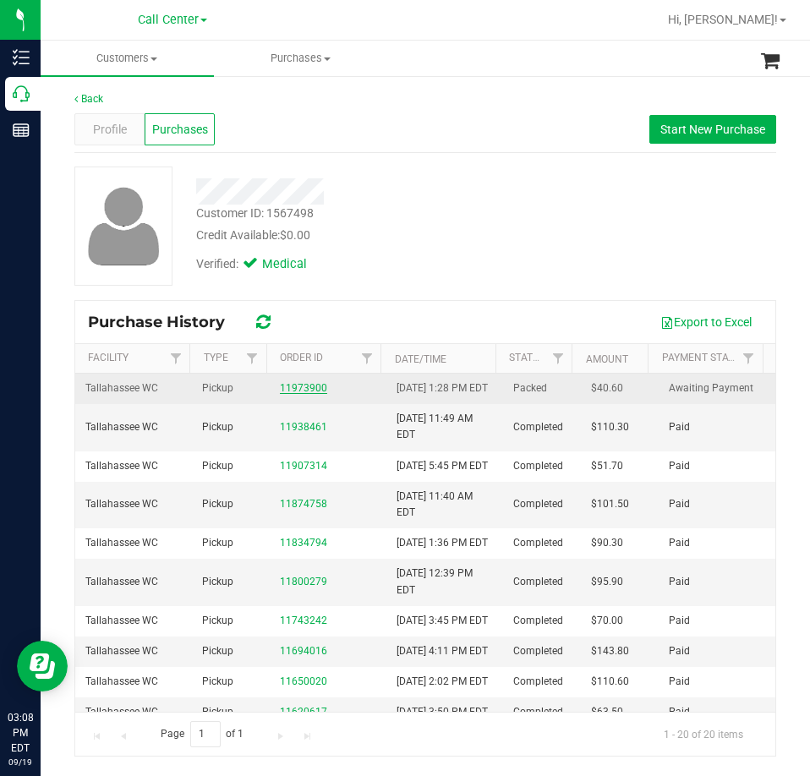
click at [281, 394] on link "11973900" at bounding box center [303, 388] width 47 height 12
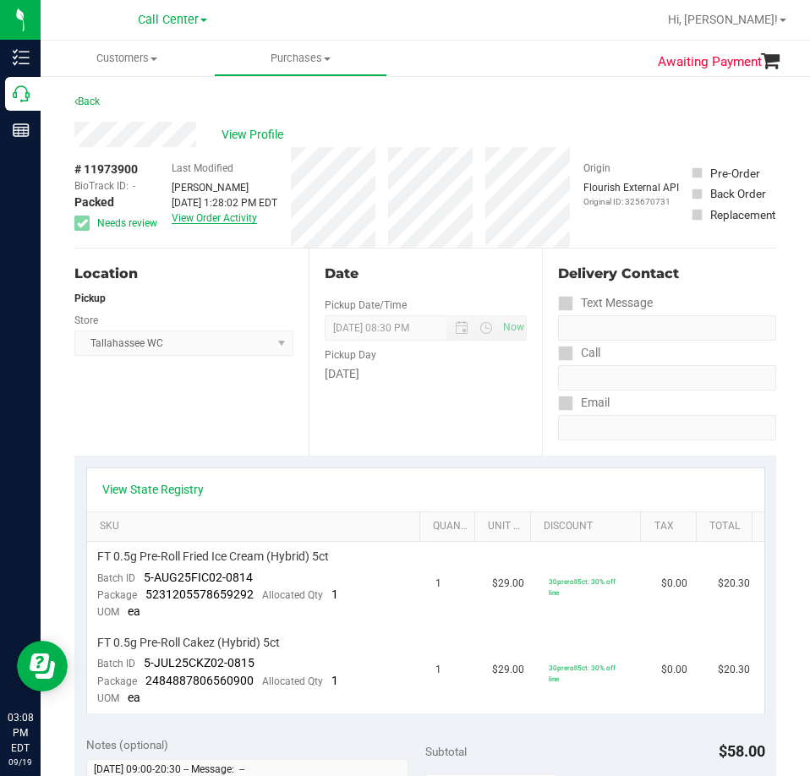
click at [227, 221] on link "View Order Activity" at bounding box center [214, 218] width 85 height 12
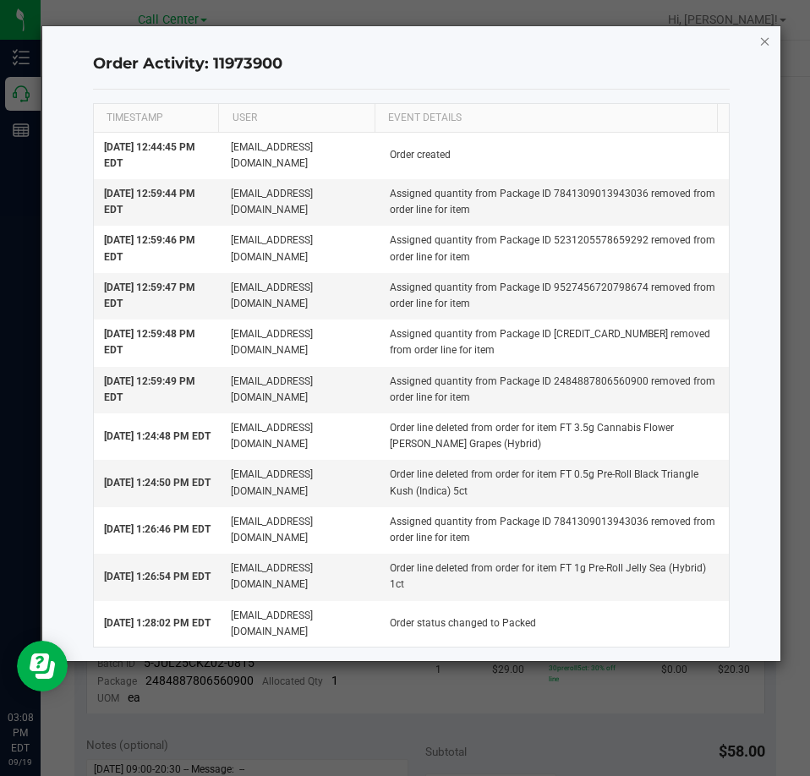
click at [761, 38] on icon "button" at bounding box center [765, 40] width 12 height 20
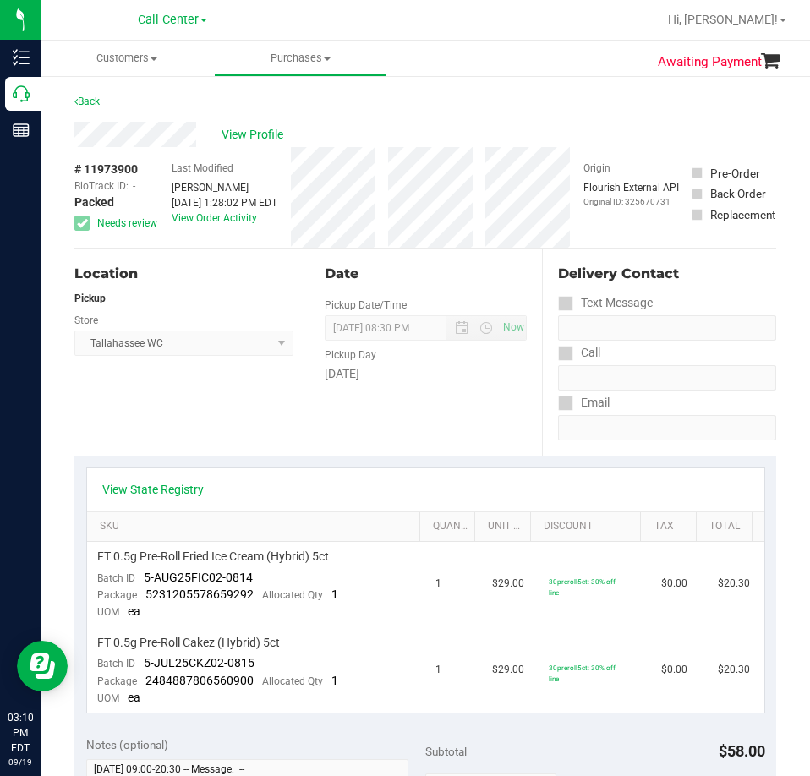
click at [98, 98] on link "Back" at bounding box center [86, 102] width 25 height 12
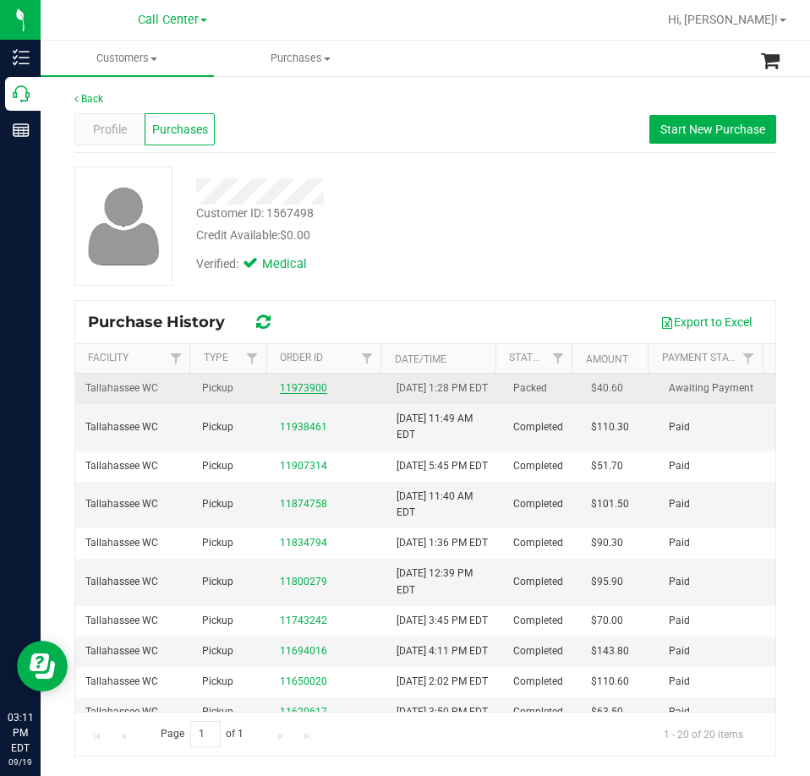
click at [317, 394] on link "11973900" at bounding box center [303, 388] width 47 height 12
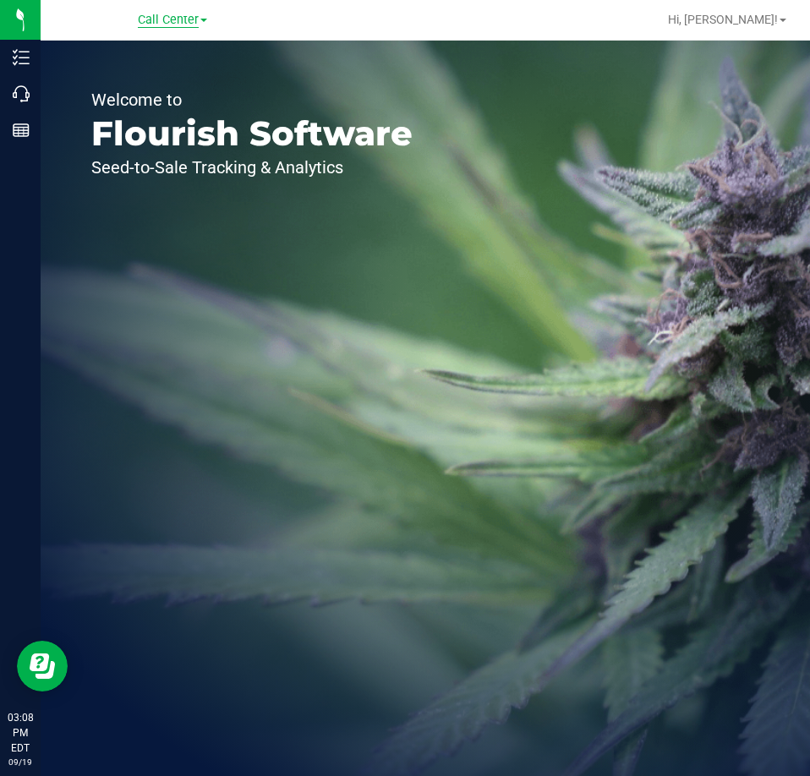
click at [173, 21] on div "Call Center" at bounding box center [172, 19] width 69 height 20
click at [173, 21] on span "Call Center" at bounding box center [168, 20] width 61 height 15
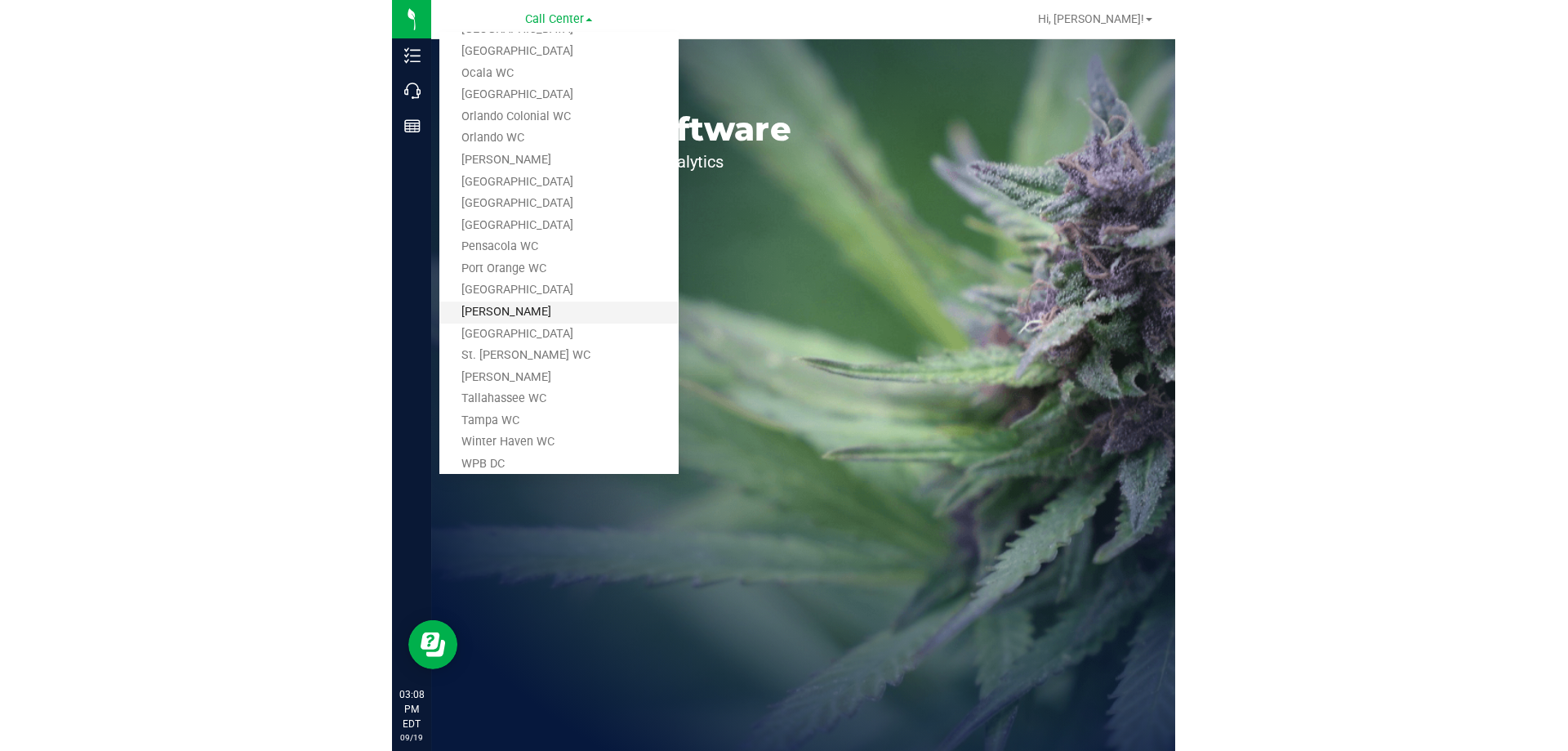
scroll to position [609, 0]
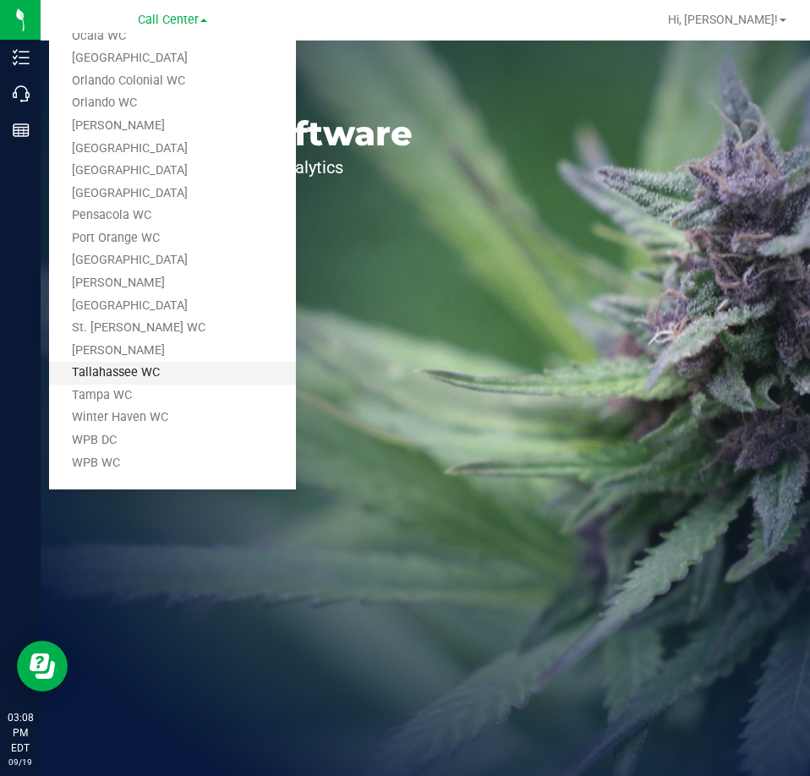
click at [123, 371] on link "Tallahassee WC" at bounding box center [172, 373] width 247 height 23
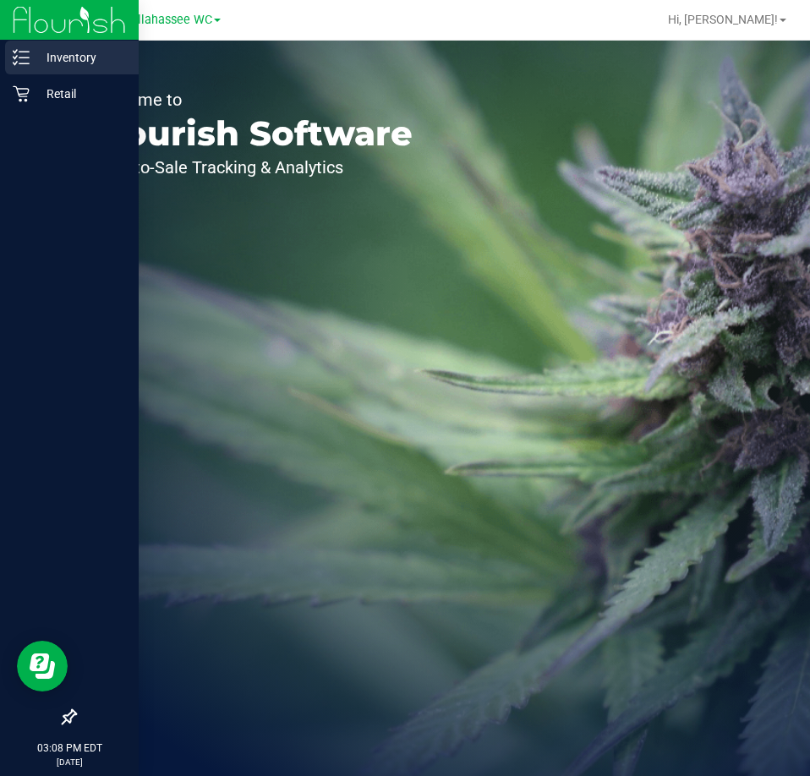
click at [34, 60] on p "Inventory" at bounding box center [80, 57] width 101 height 20
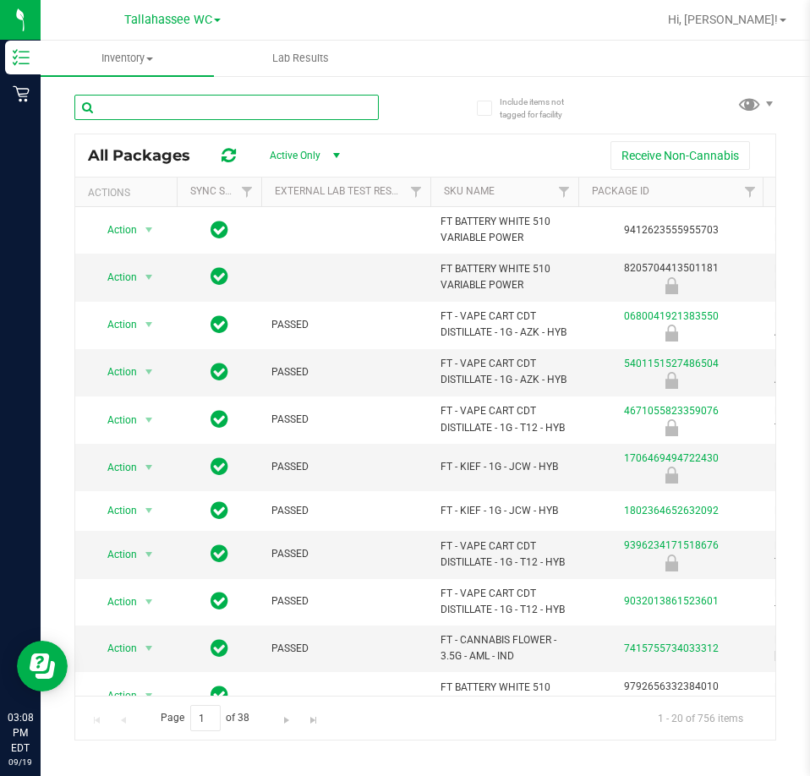
click at [258, 109] on input "text" at bounding box center [226, 107] width 304 height 25
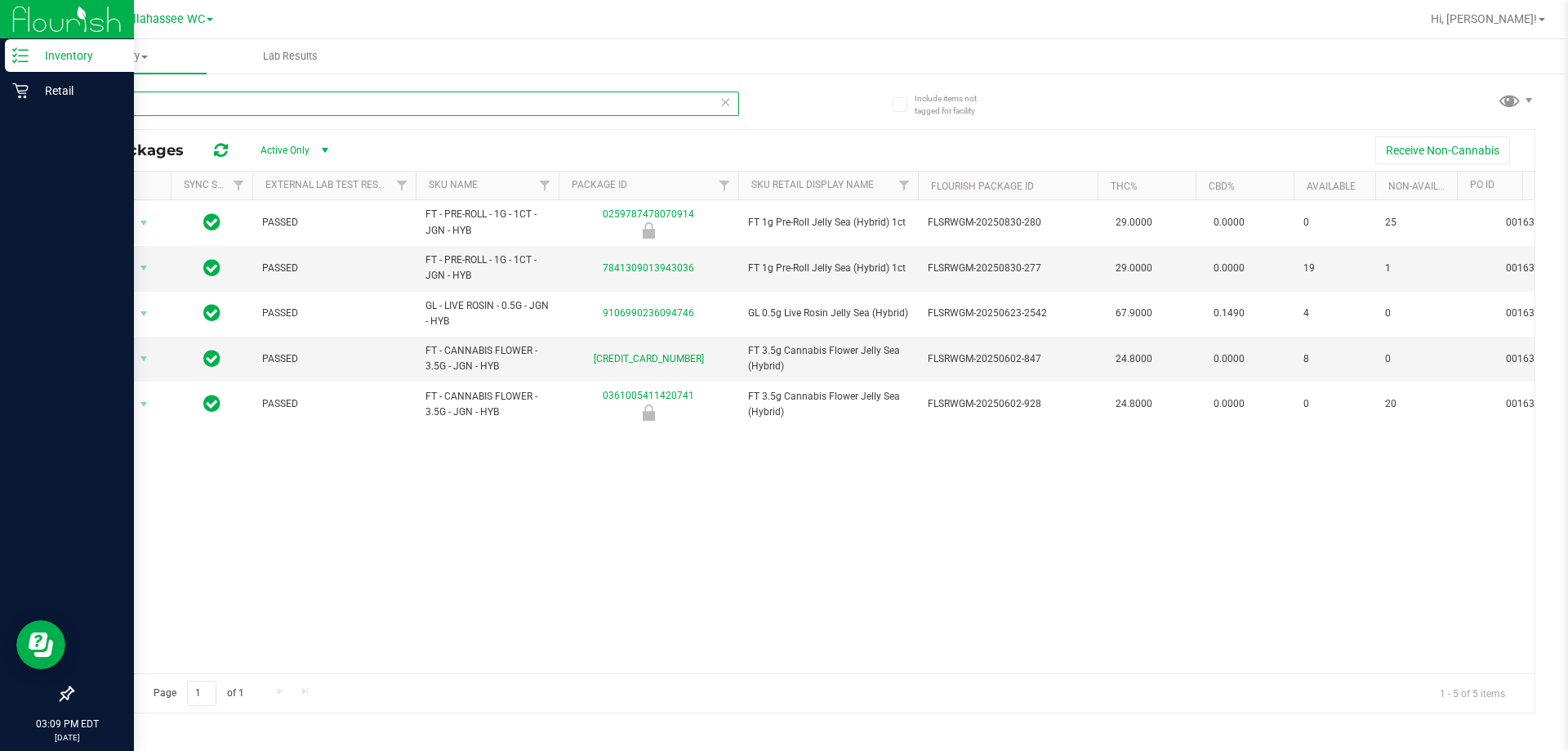
type input "jelly sea"
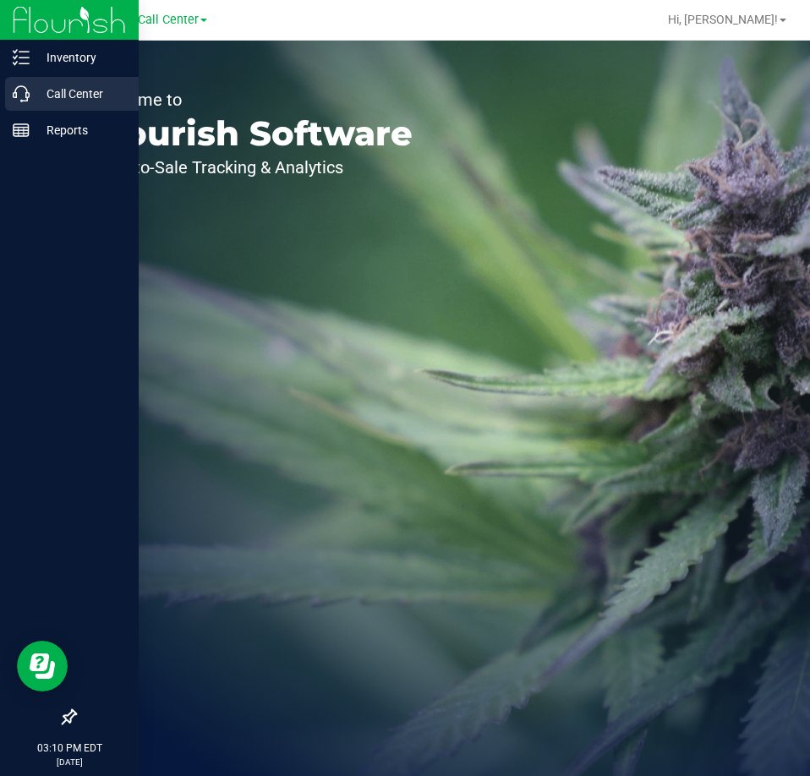
click at [25, 98] on icon at bounding box center [21, 93] width 17 height 17
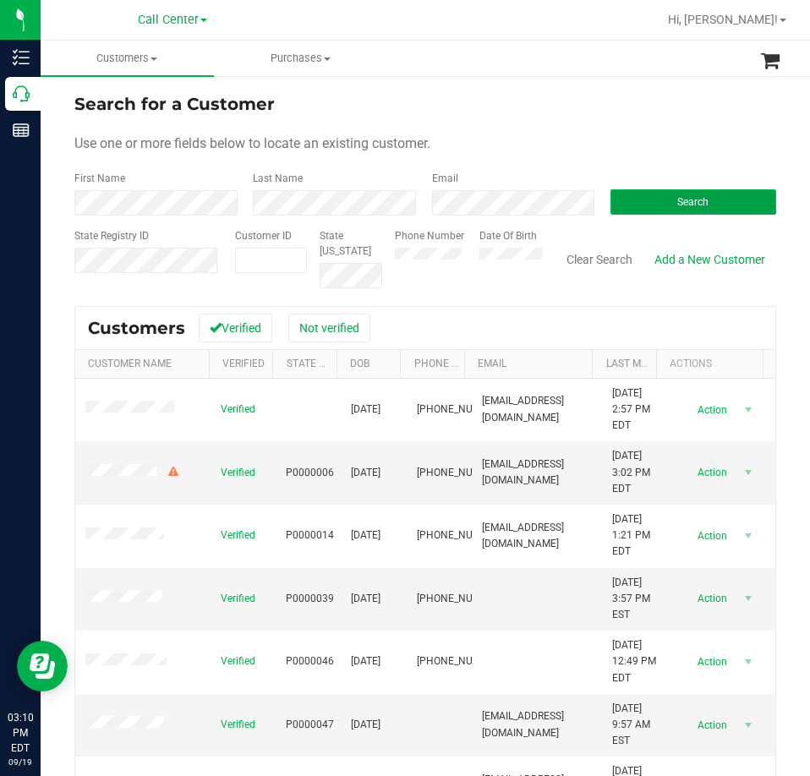
click at [655, 193] on button "Search" at bounding box center [693, 201] width 166 height 25
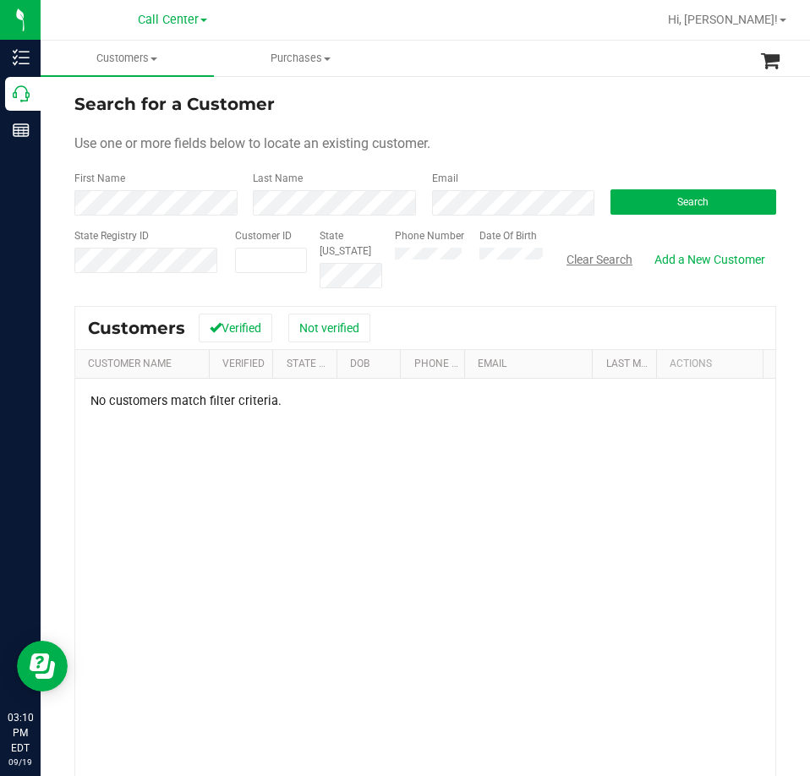
click at [588, 261] on button "Clear Search" at bounding box center [599, 259] width 88 height 29
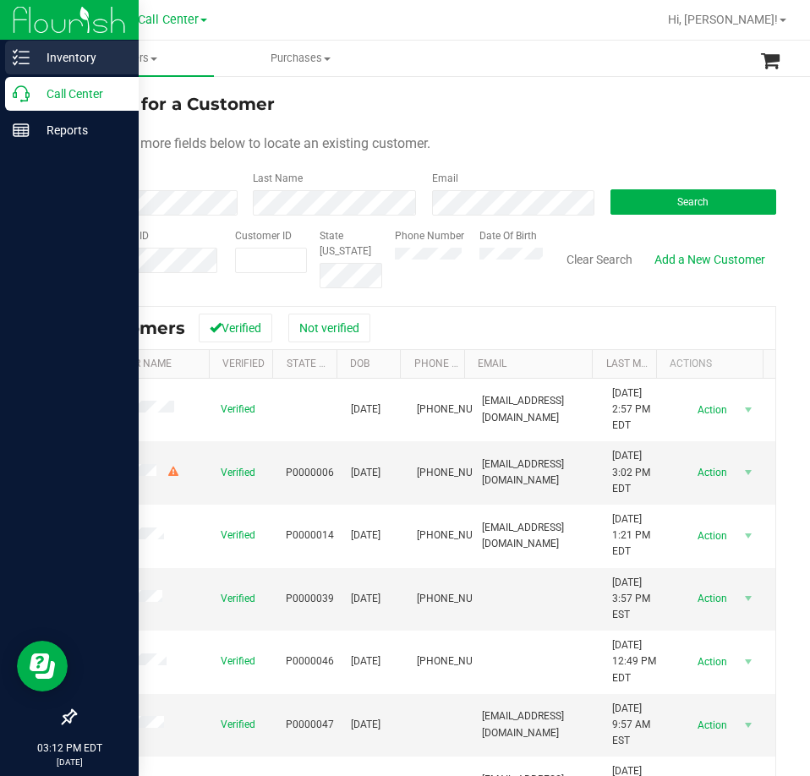
click at [36, 57] on p "Inventory" at bounding box center [80, 57] width 101 height 20
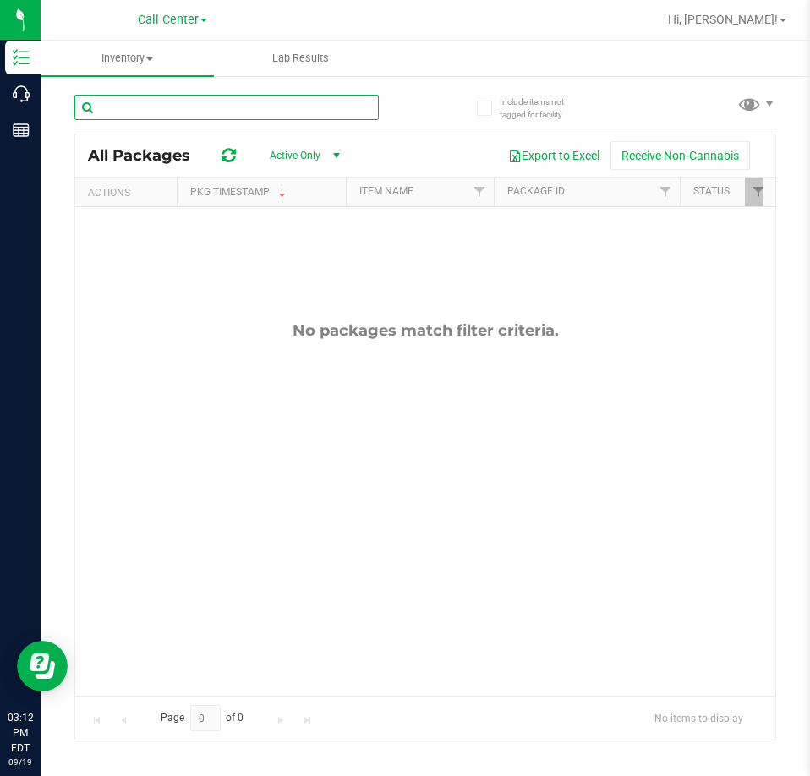
click at [199, 101] on input "text" at bounding box center [226, 107] width 304 height 25
type input "1ct"
click at [166, 19] on span "Call Center" at bounding box center [168, 20] width 61 height 15
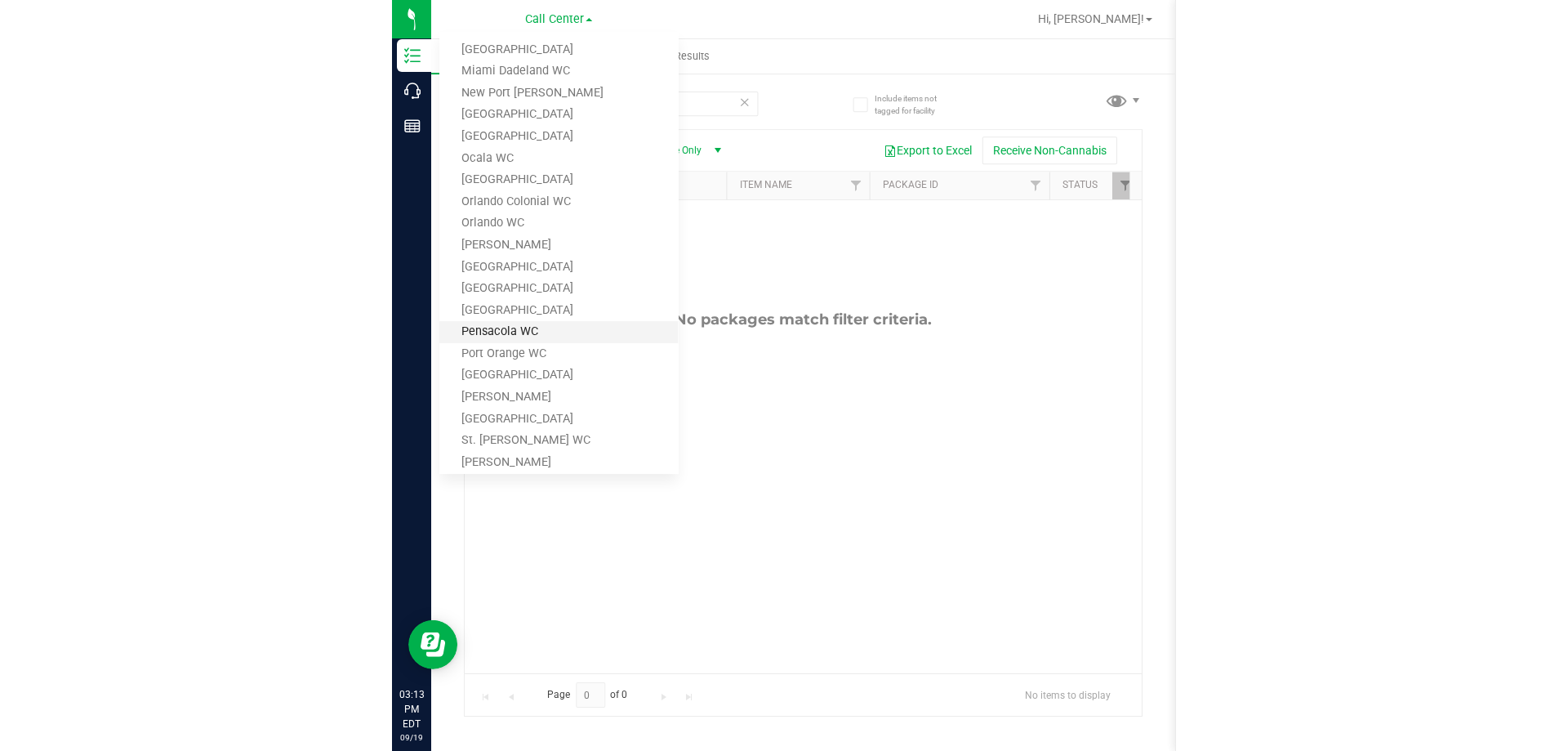
scroll to position [609, 0]
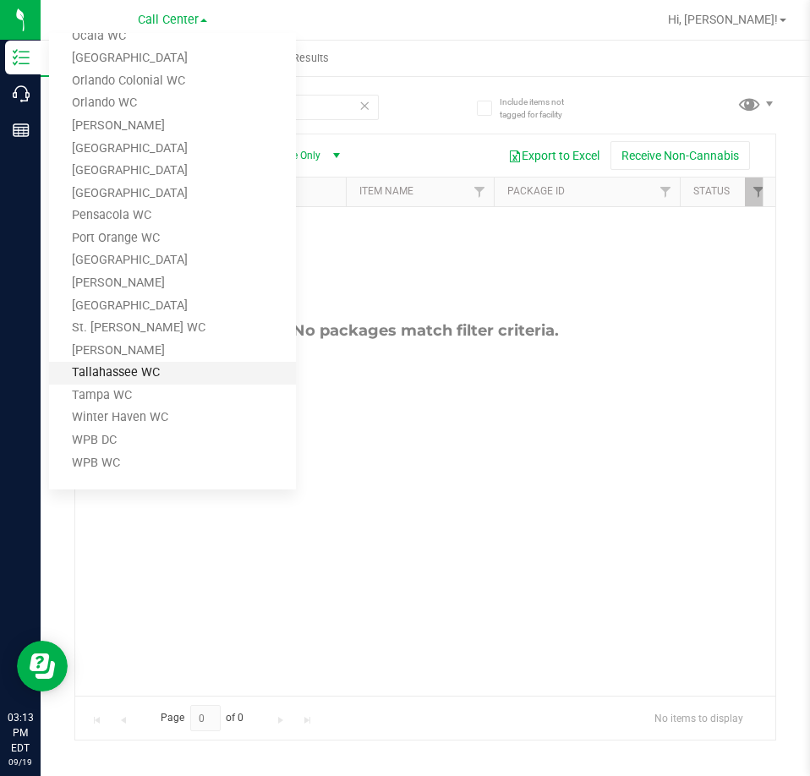
click at [128, 373] on link "Tallahassee WC" at bounding box center [172, 373] width 247 height 23
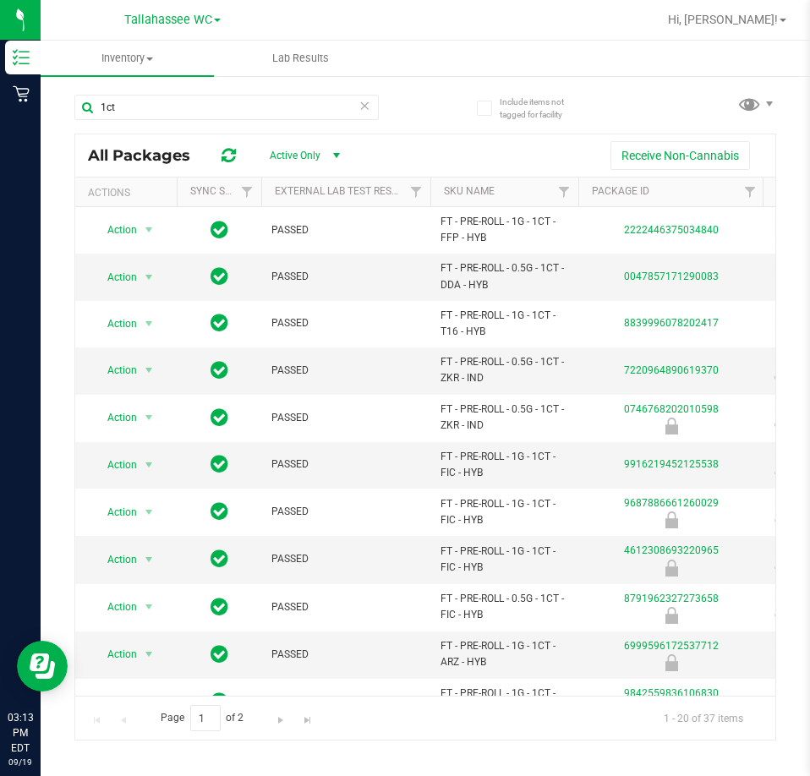
click at [510, 187] on th "SKU Name" at bounding box center [504, 193] width 148 height 30
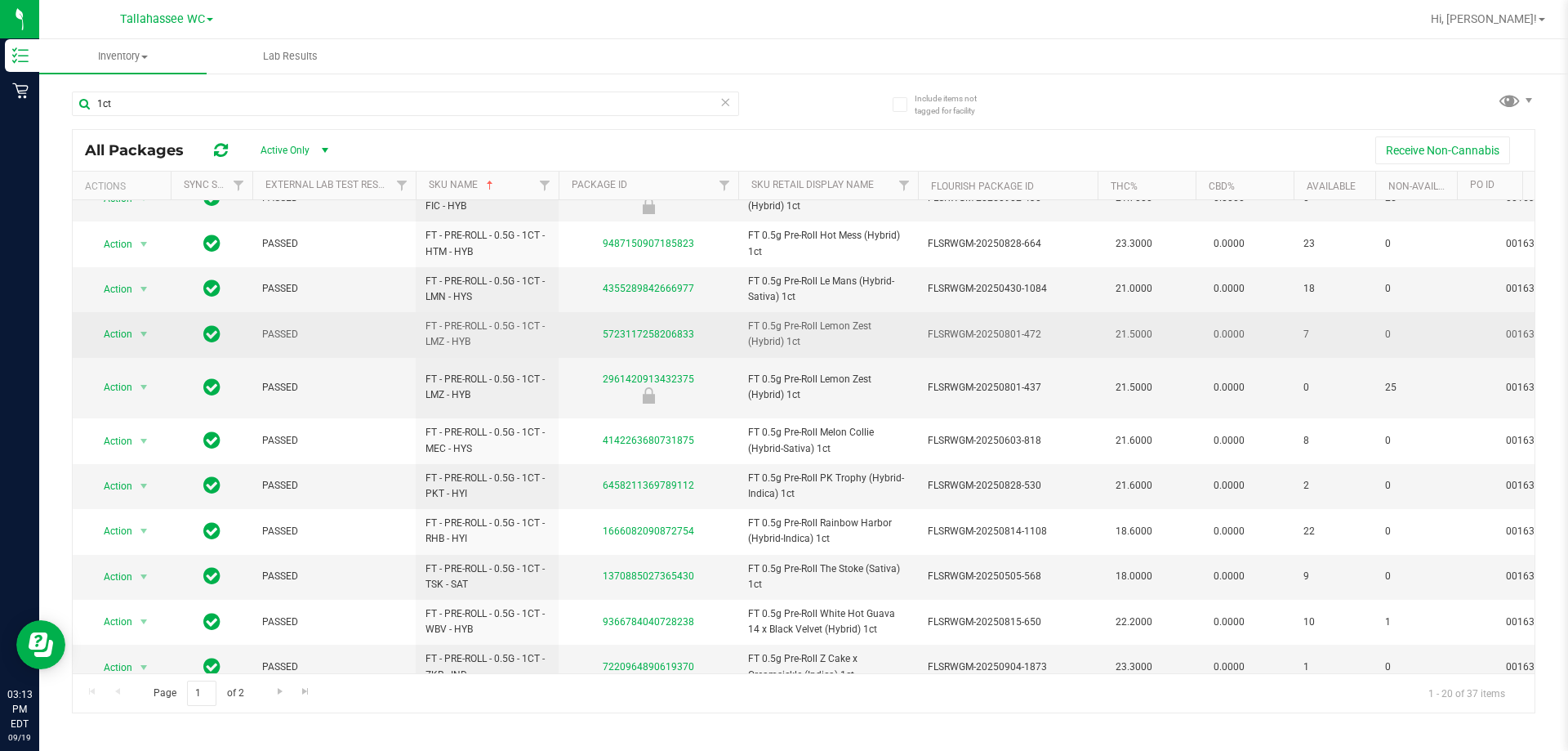
scroll to position [447, 0]
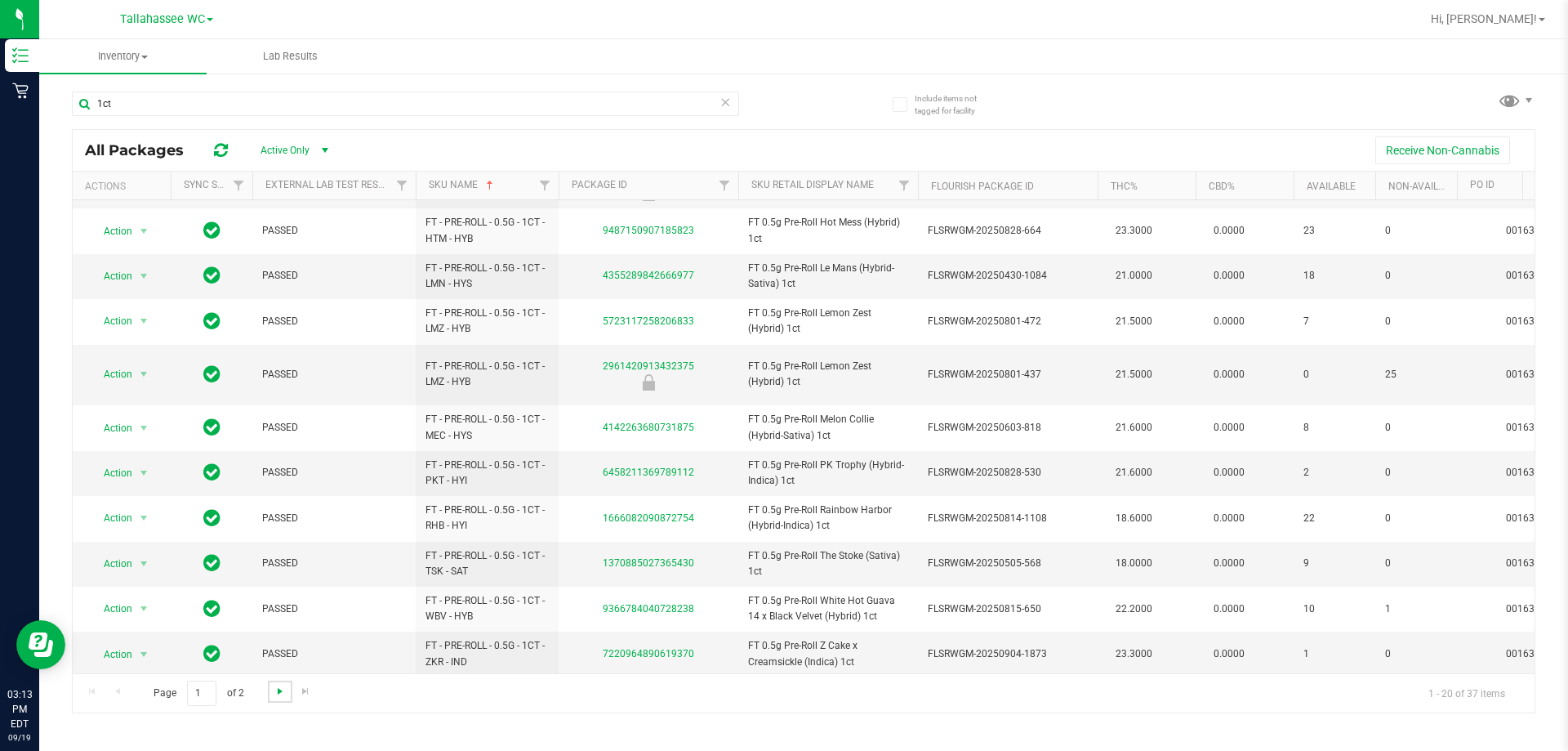
click at [277, 689] on span "Go to the next page" at bounding box center [280, 691] width 14 height 14
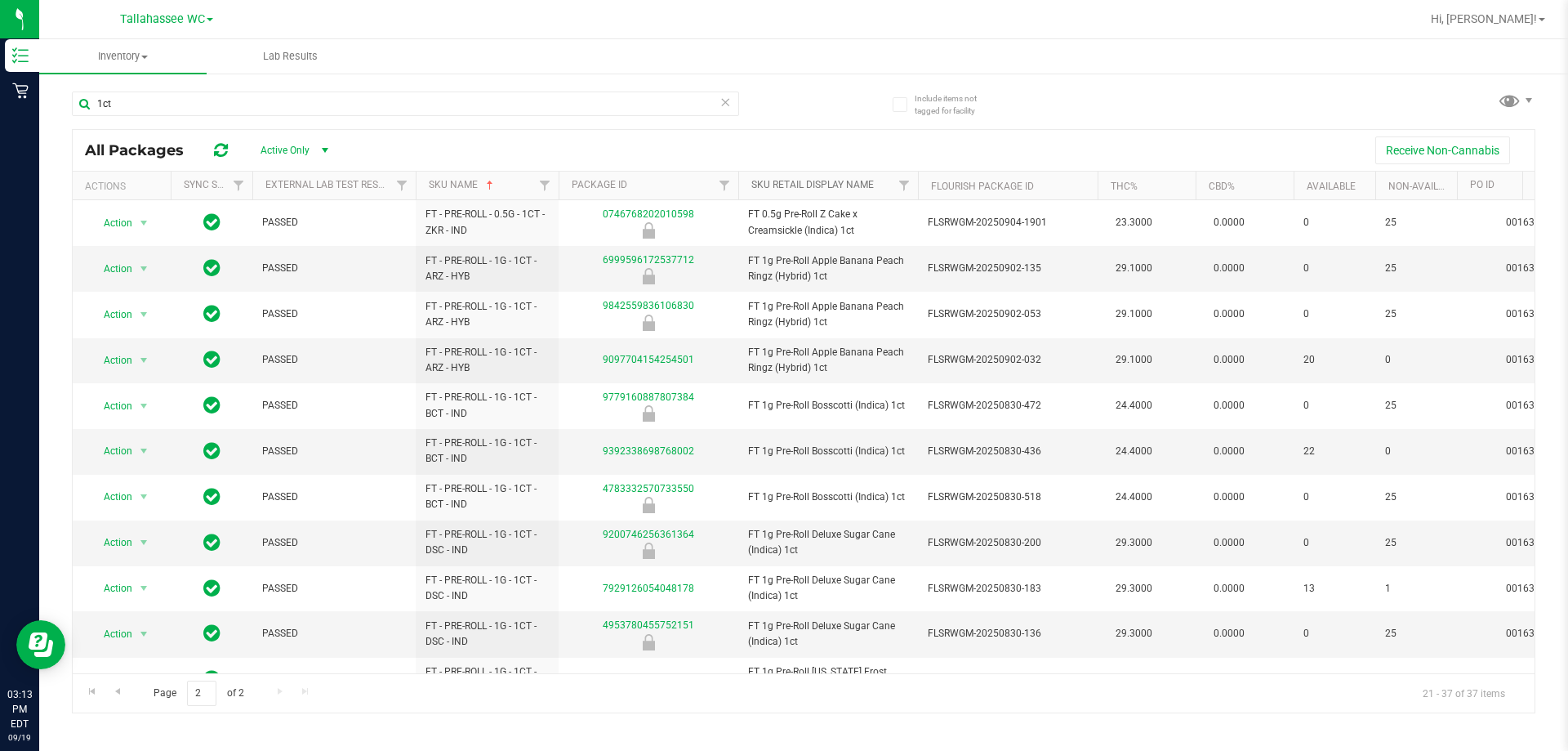
click at [782, 188] on link "Sku Retail Display Name" at bounding box center [813, 185] width 123 height 12
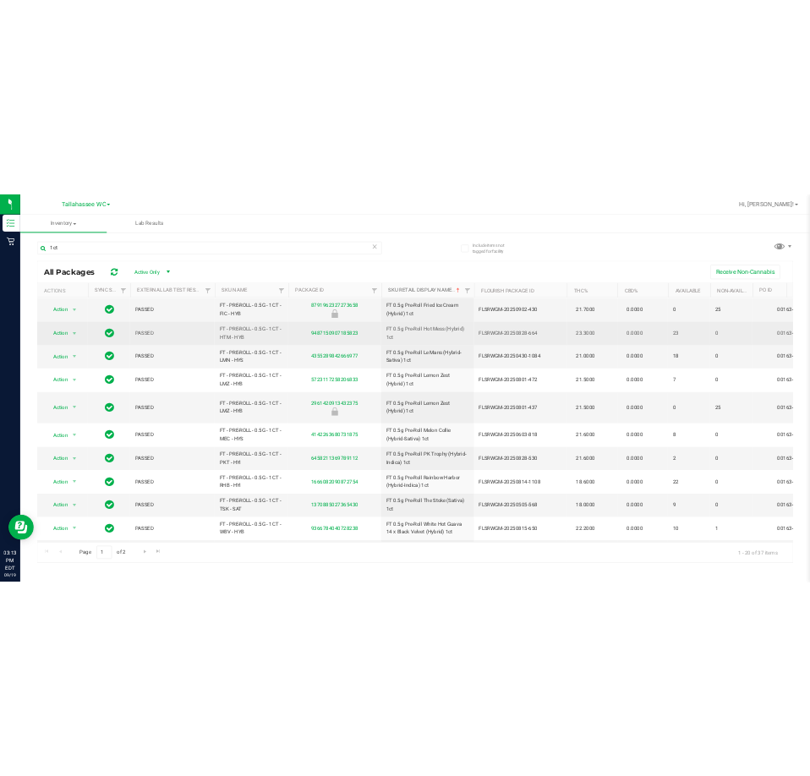
scroll to position [462, 0]
